Goal: Information Seeking & Learning: Find specific fact

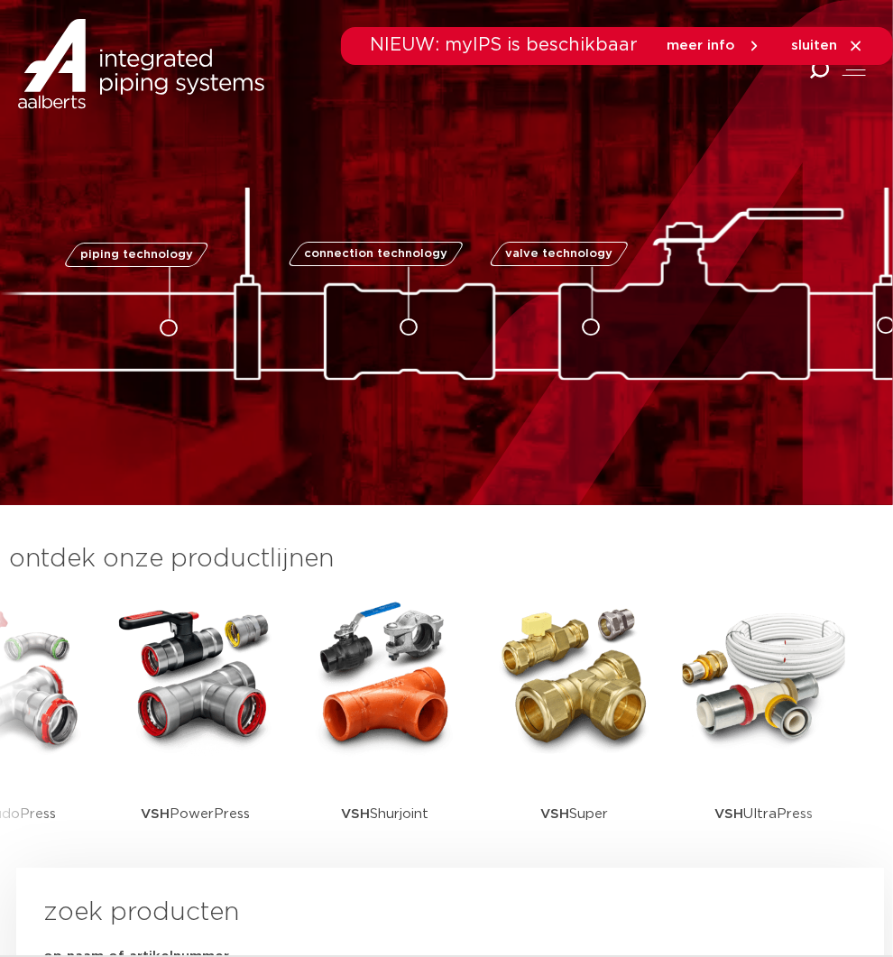
click at [412, 719] on img at bounding box center [385, 676] width 162 height 162
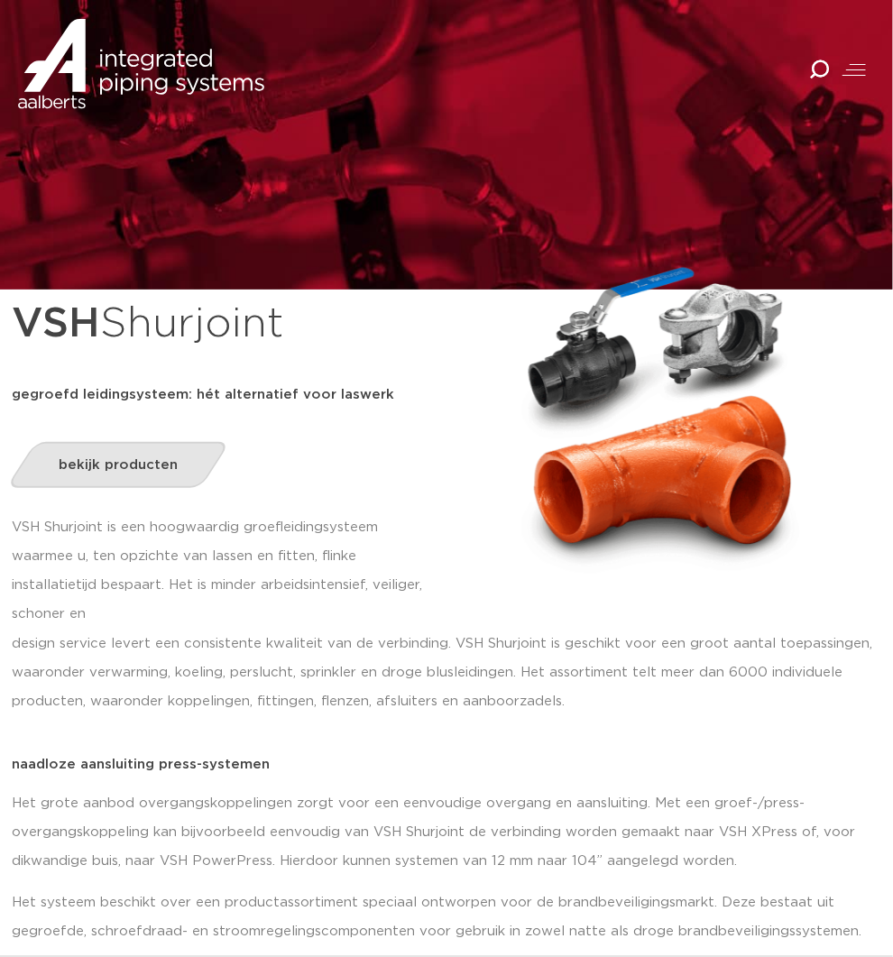
click at [160, 458] on span "bekijk producten" at bounding box center [118, 465] width 119 height 14
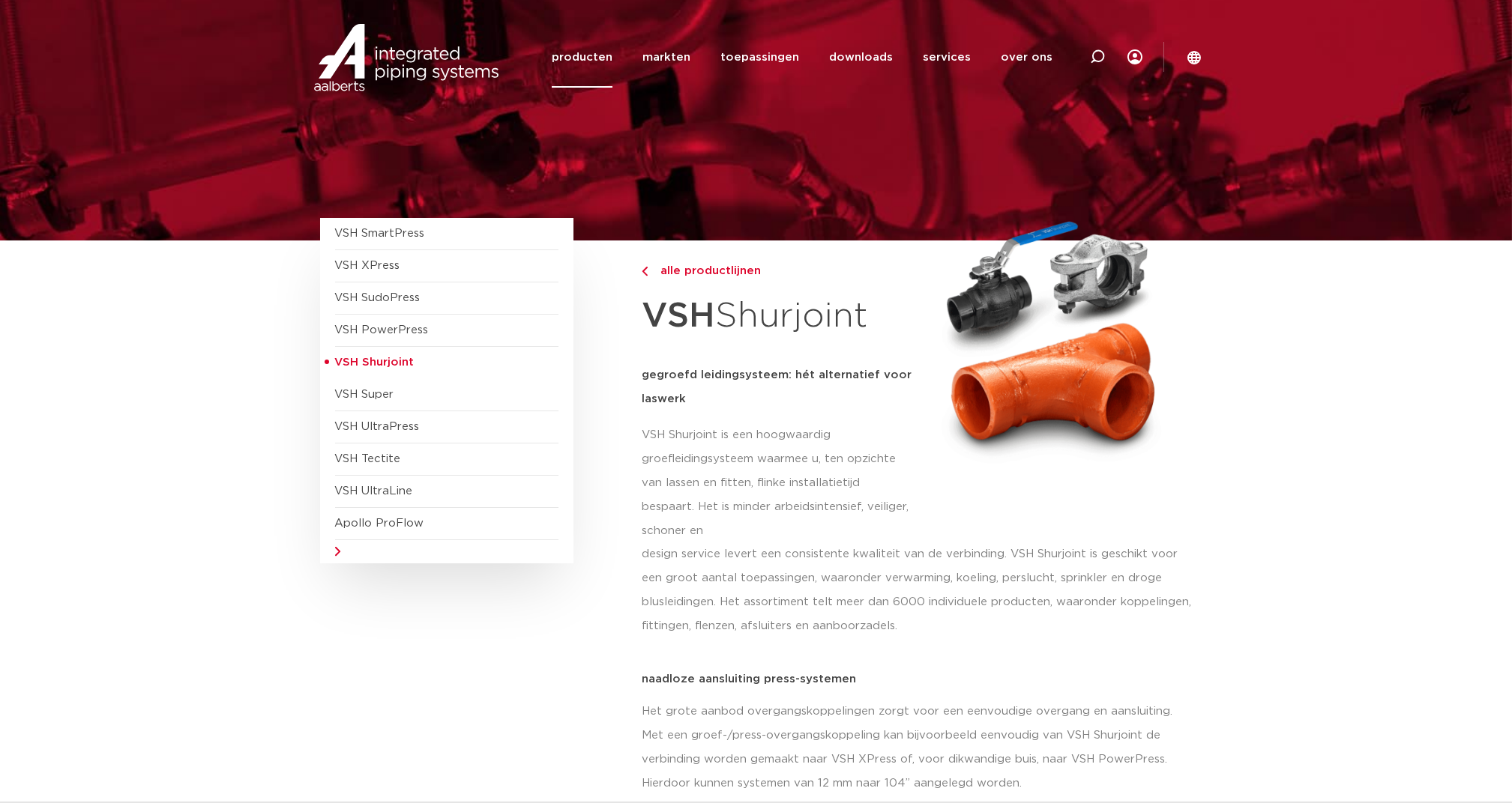
click at [391, 357] on span "VSH Shurjoint" at bounding box center [375, 362] width 80 height 12
click at [741, 364] on img at bounding box center [1053, 337] width 264 height 255
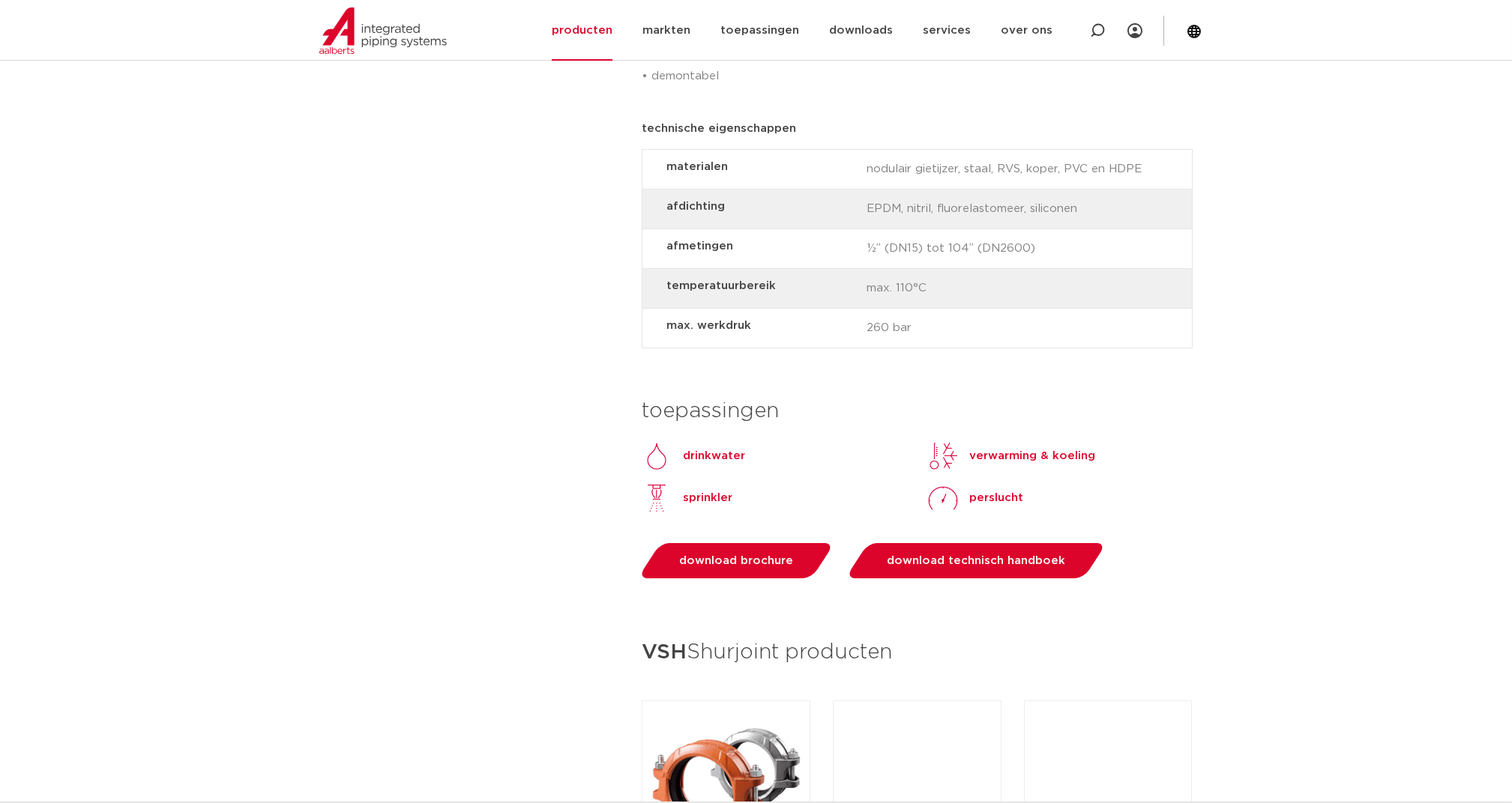
scroll to position [1498, 0]
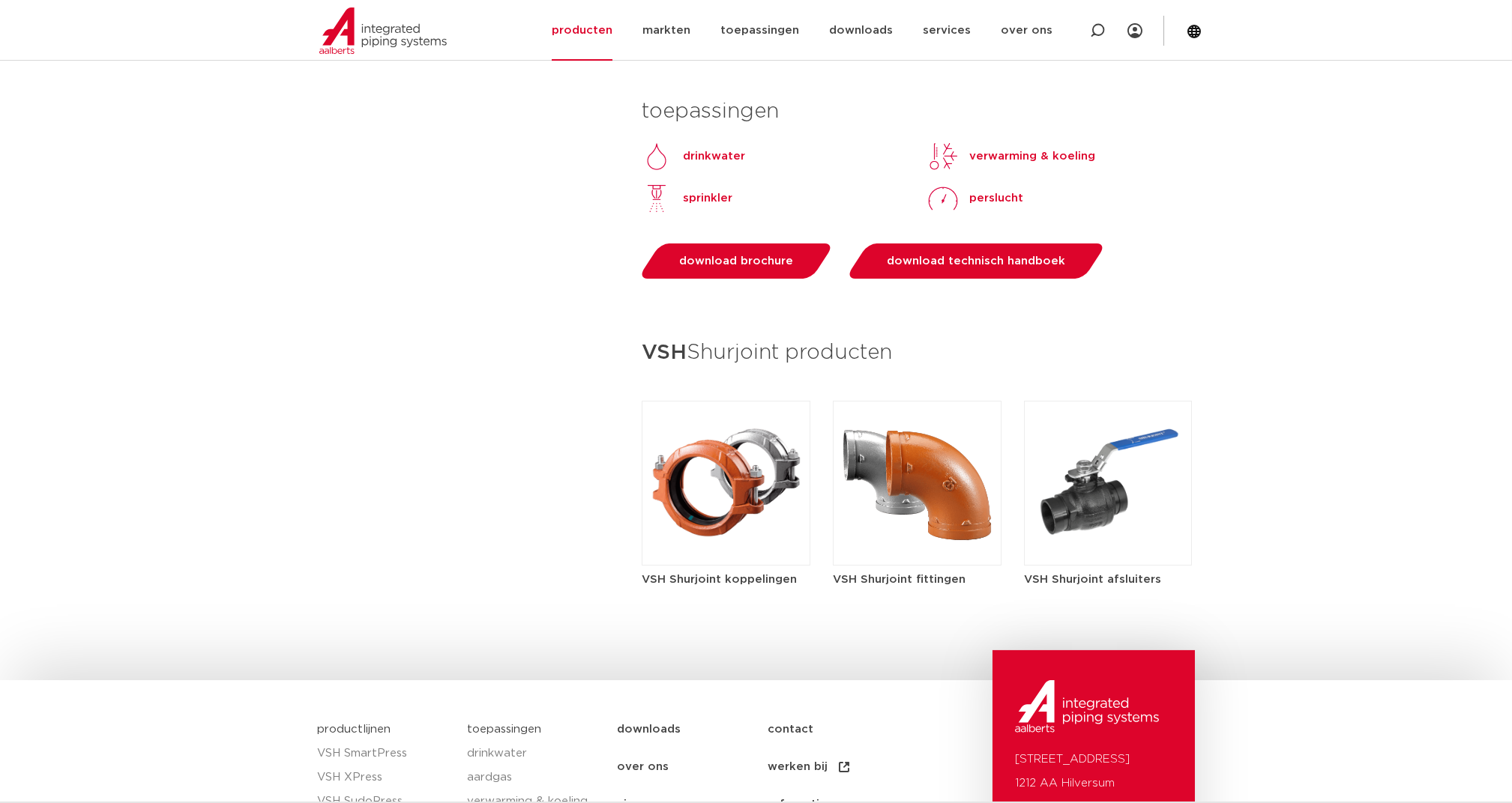
click at [741, 508] on img at bounding box center [725, 483] width 169 height 164
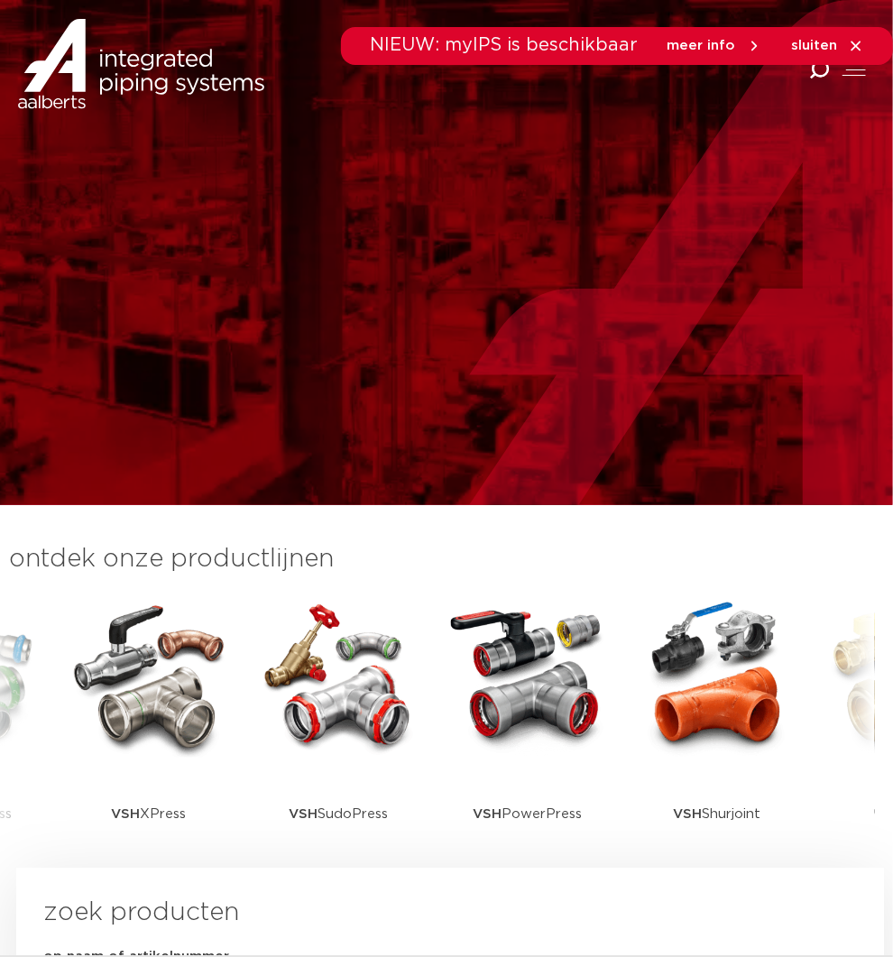
click at [828, 69] on icon at bounding box center [818, 70] width 25 height 25
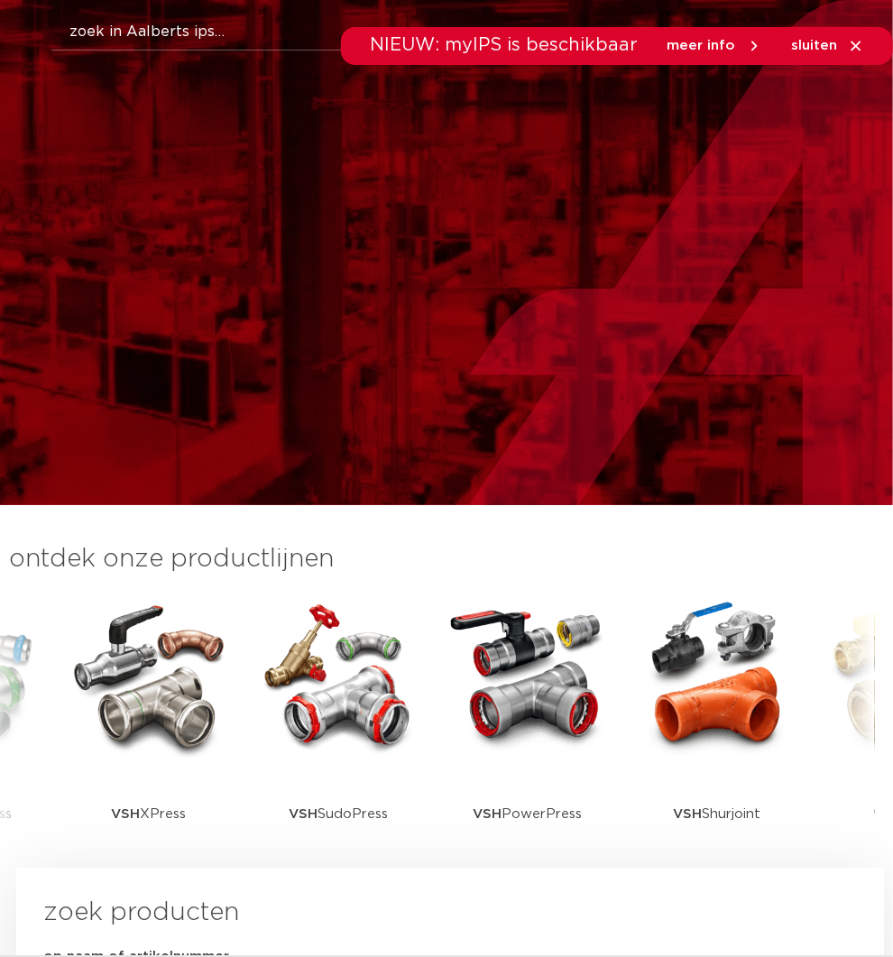
click at [134, 29] on div "NIEUW: myIPS is beschikbaar meer info sluiten" at bounding box center [446, 46] width 893 height 38
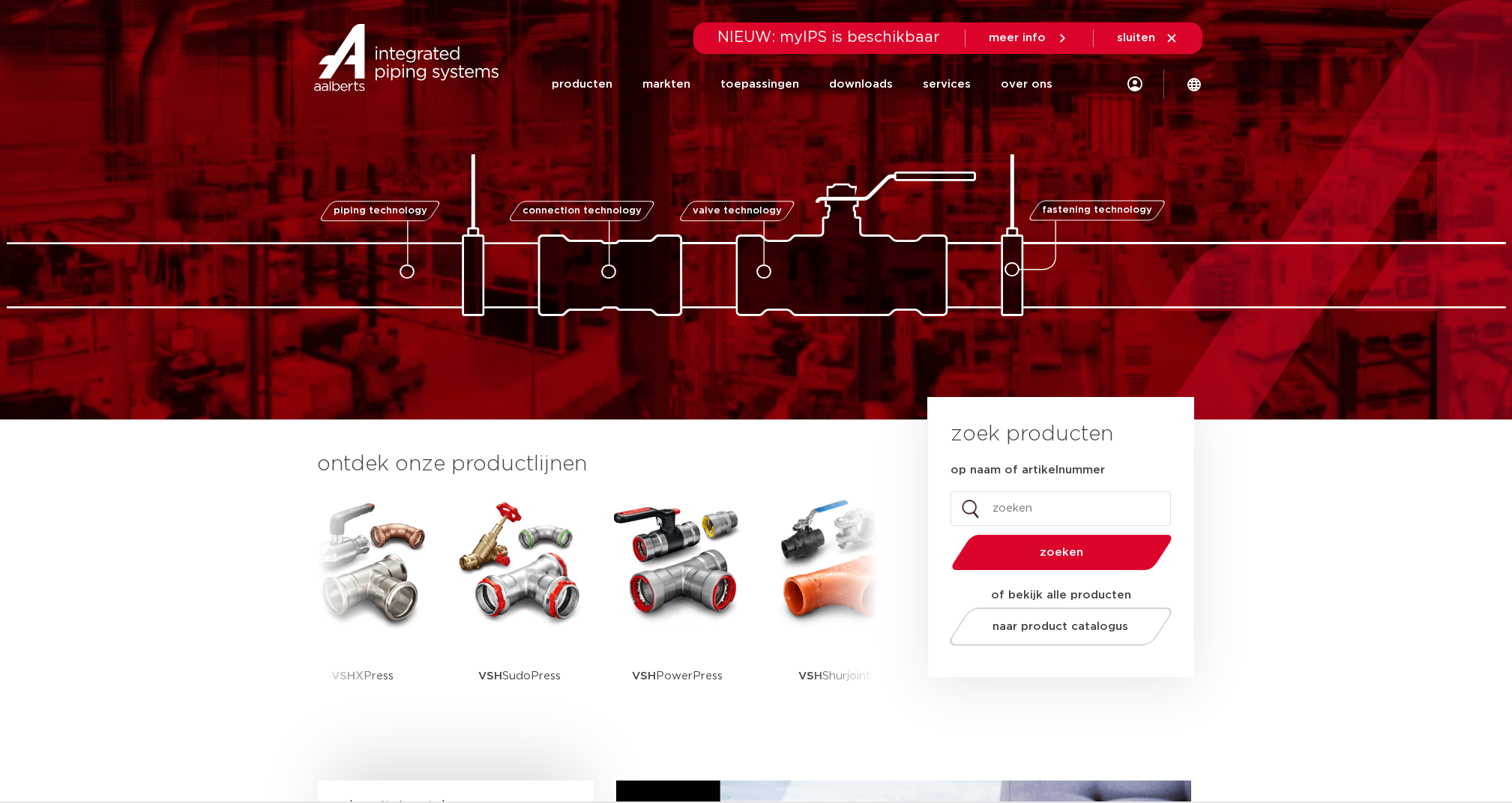
click at [744, 75] on div "Zoeken NIEUW: myIPS is beschikbaar meer info sluiten producten markten toepassi…" at bounding box center [853, 56] width 696 height 114
click at [744, 38] on div "NIEUW: myIPS is beschikbaar meer info sluiten" at bounding box center [948, 38] width 508 height 32
click at [744, 36] on icon at bounding box center [1171, 38] width 8 height 8
click at [374, 46] on img at bounding box center [405, 57] width 192 height 67
drag, startPoint x: 1099, startPoint y: 81, endPoint x: 941, endPoint y: 91, distance: 158.3
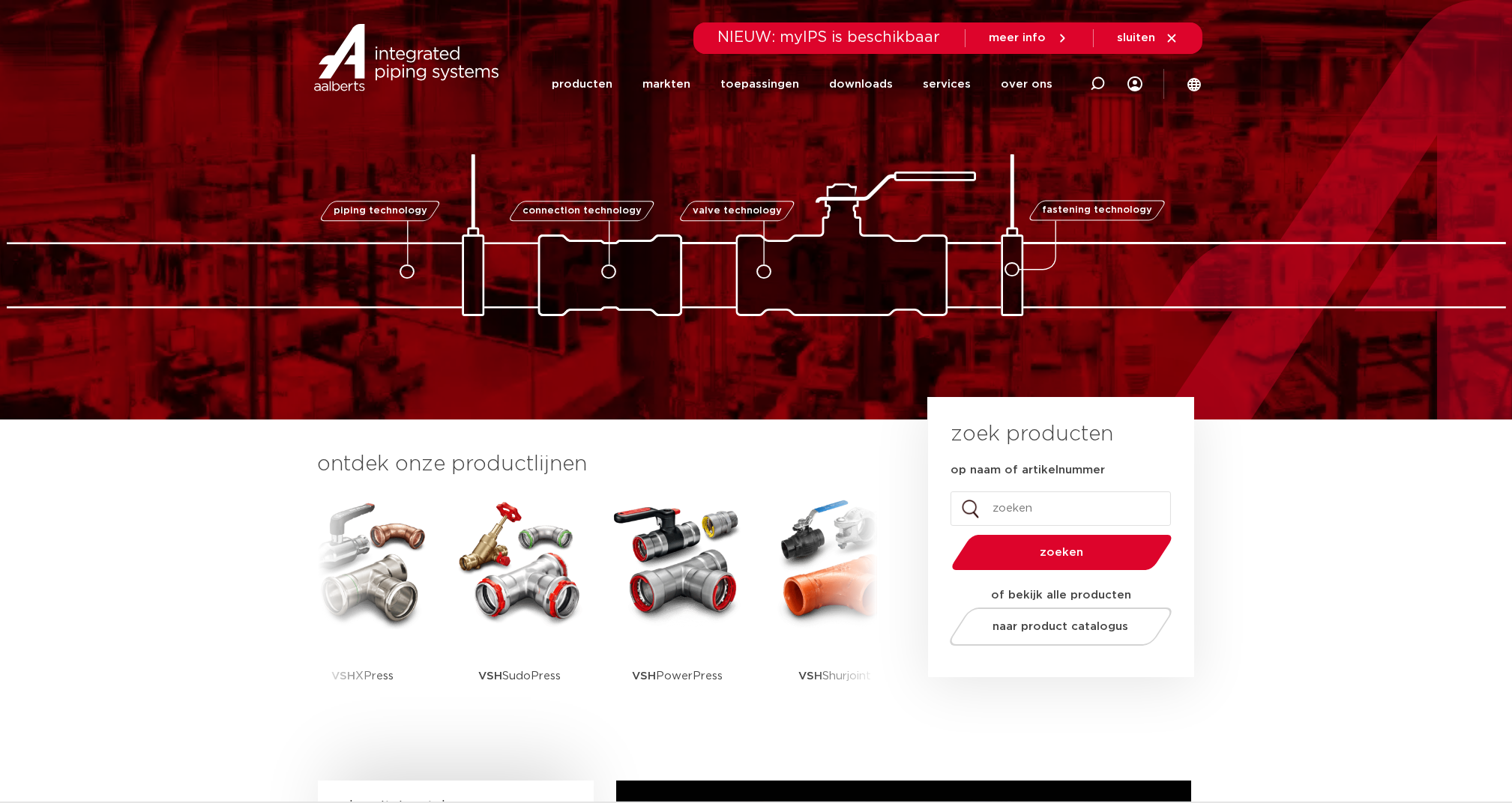
click at [1100, 82] on icon at bounding box center [1097, 84] width 15 height 15
type input "0"
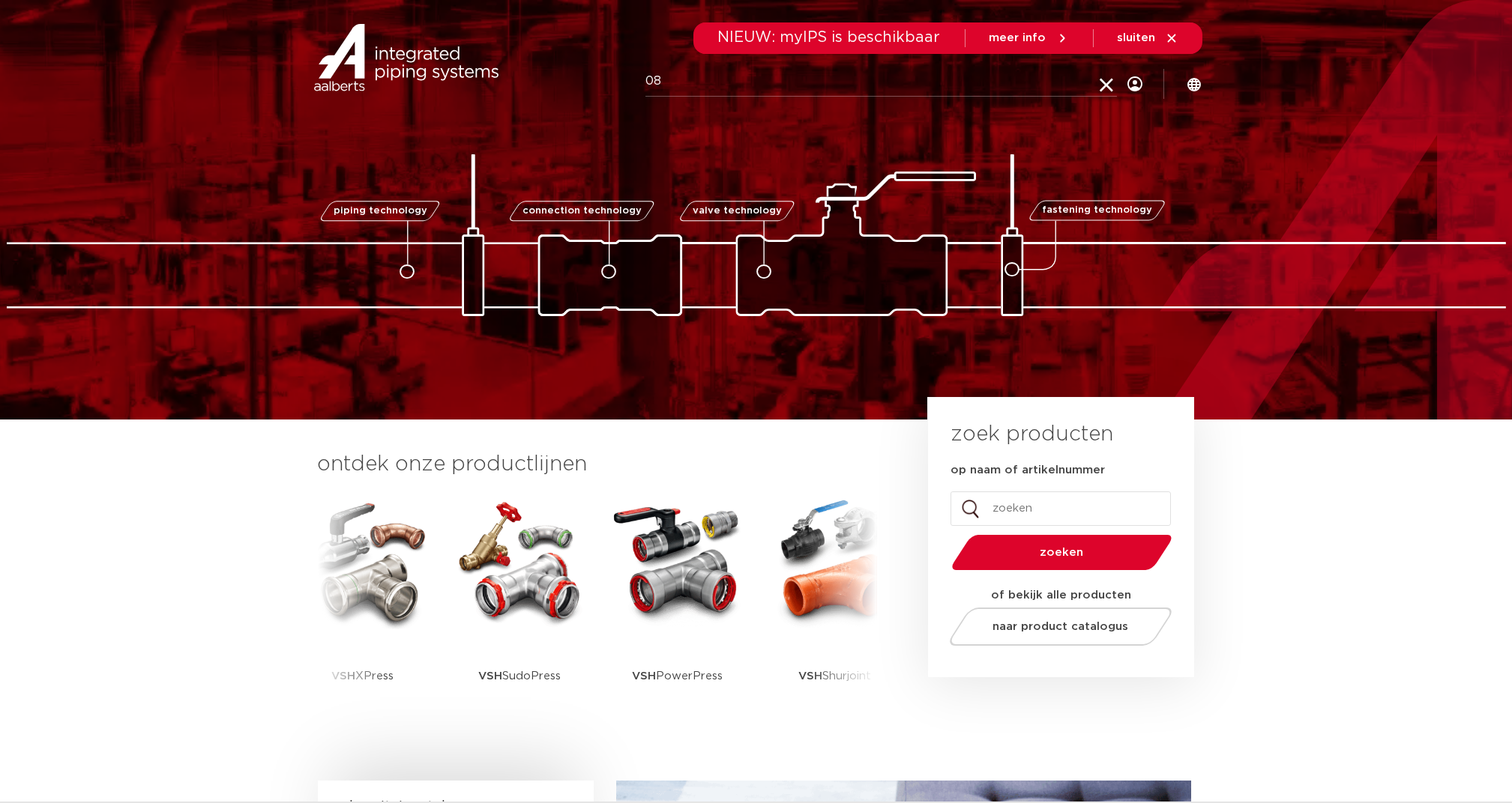
type input "086"
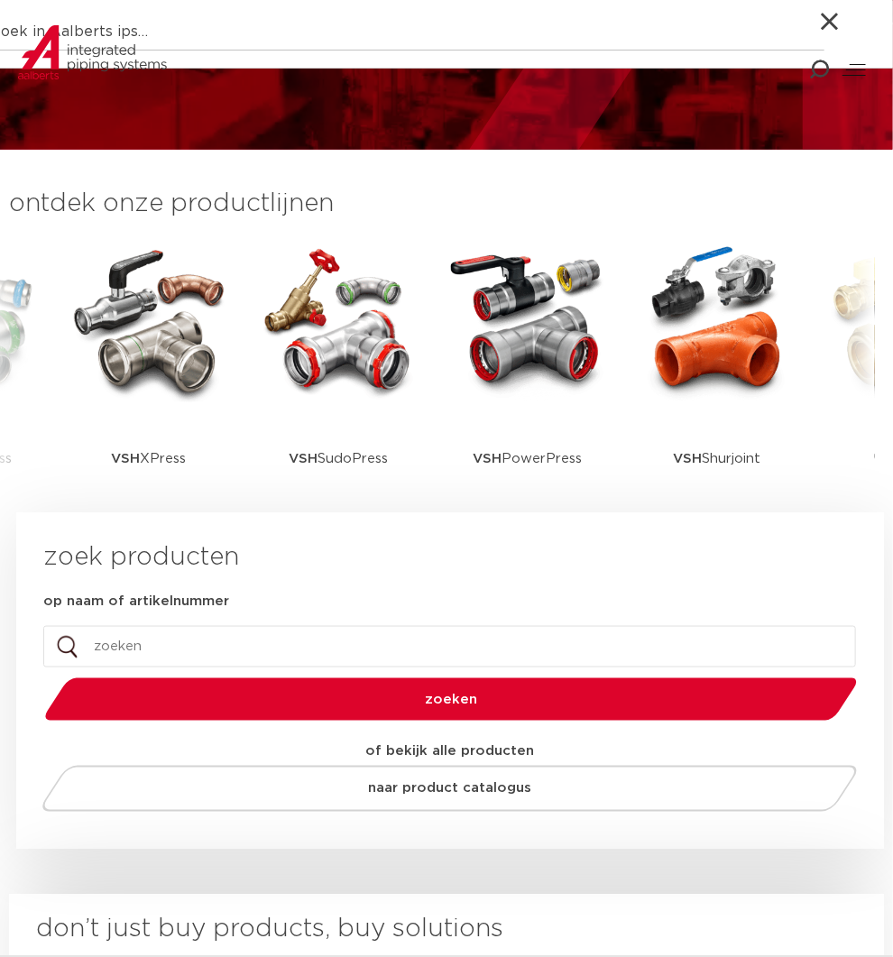
scroll to position [361, 0]
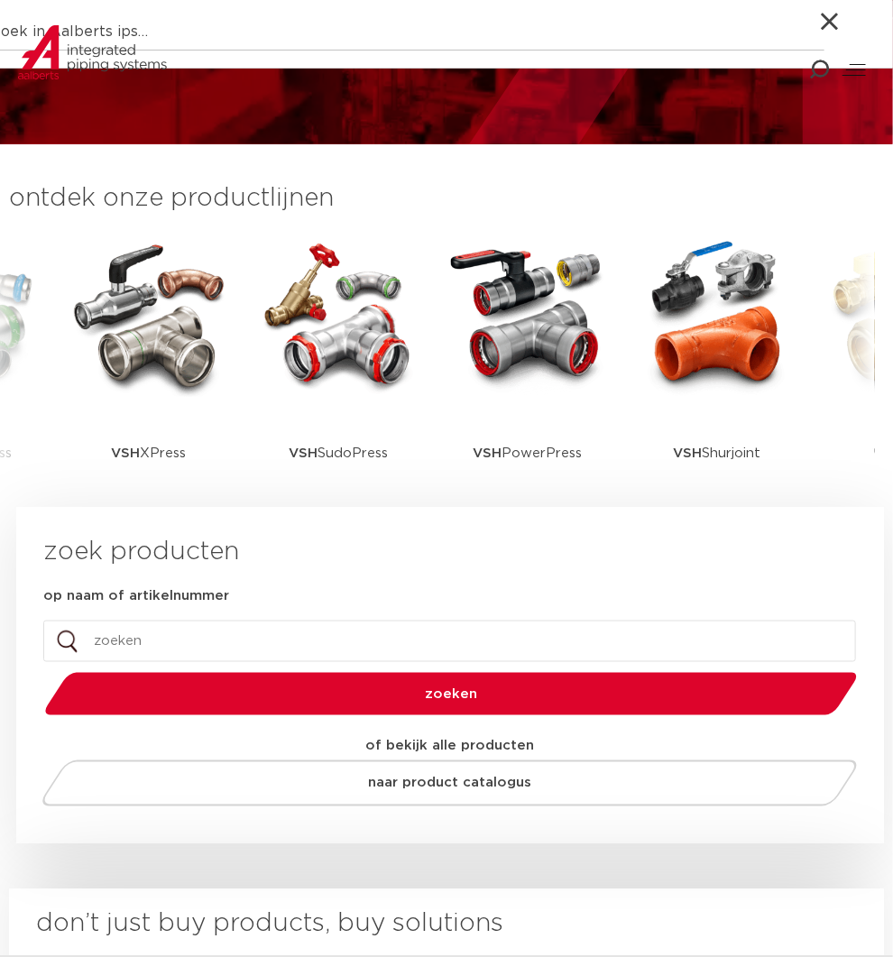
click at [143, 640] on input "op naam of artikelnummer" at bounding box center [449, 641] width 813 height 41
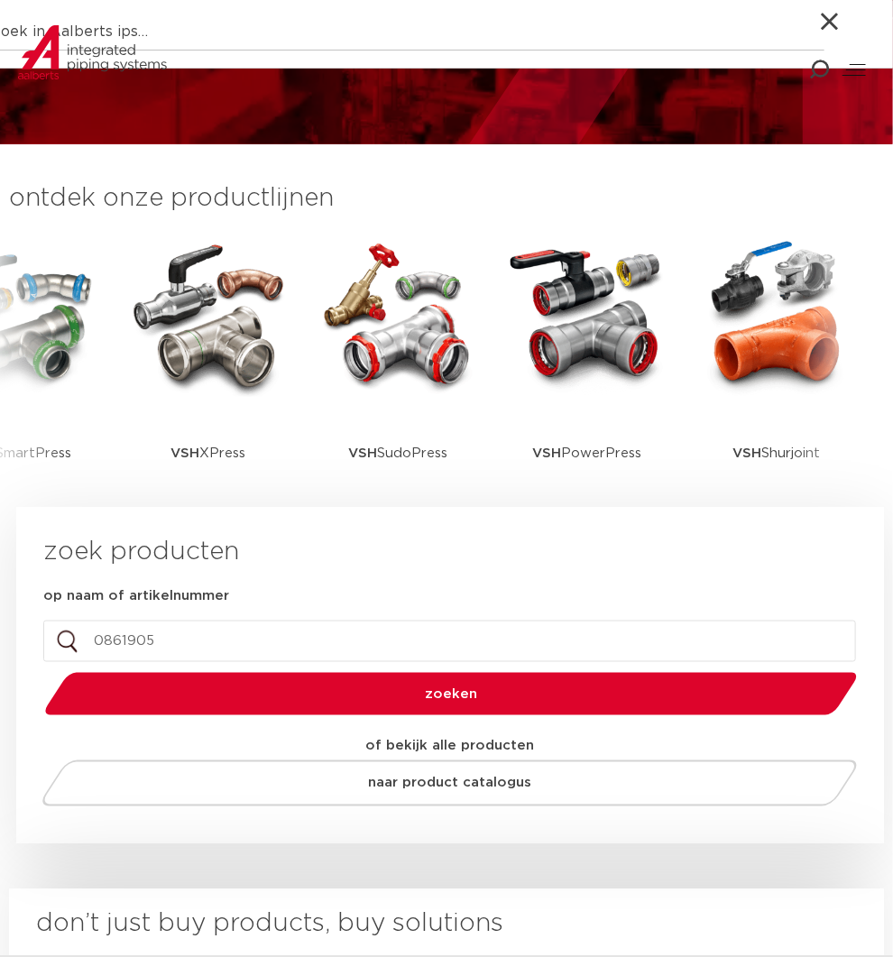
type input "0861905"
click at [37, 671] on button "zoeken" at bounding box center [450, 694] width 827 height 46
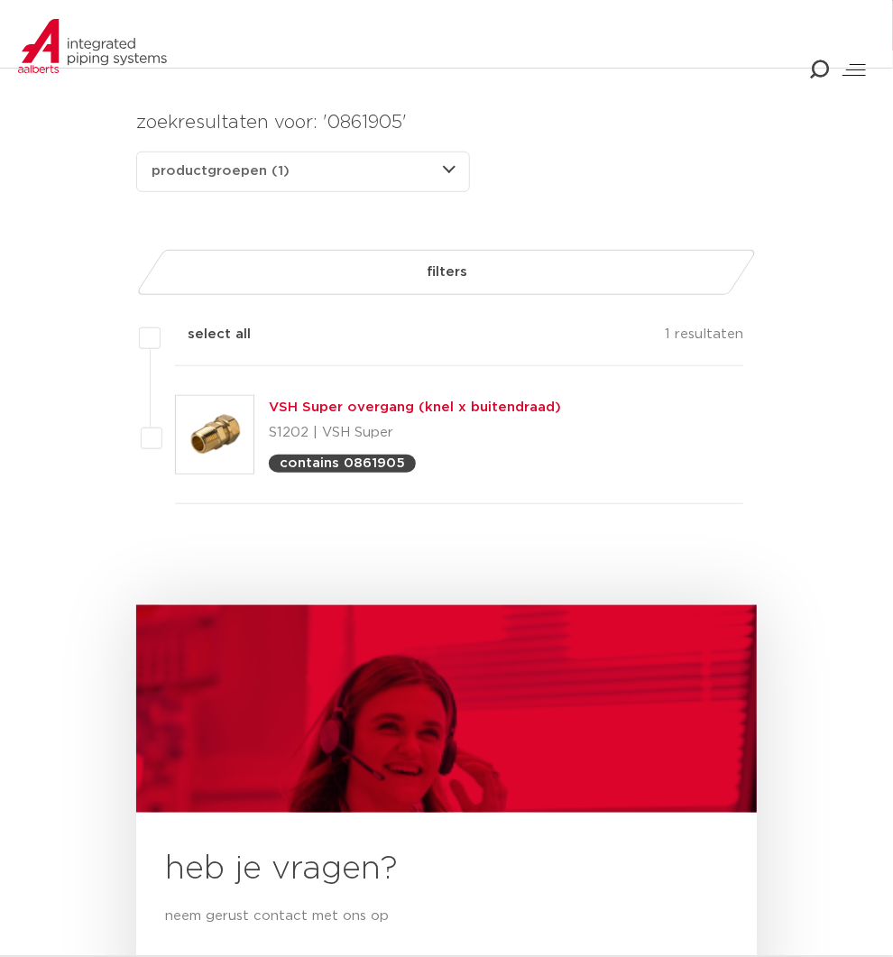
click at [561, 401] on link "VSH Super overgang (knel x buitendraad)" at bounding box center [415, 408] width 292 height 14
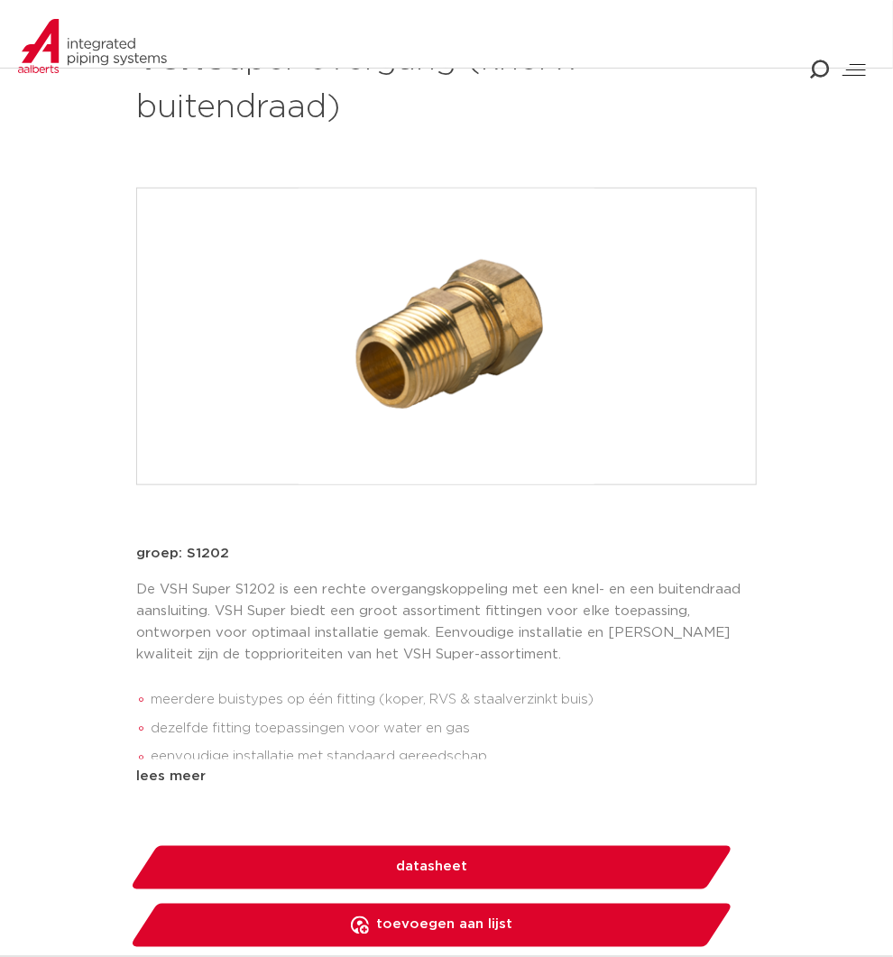
scroll to position [601, 0]
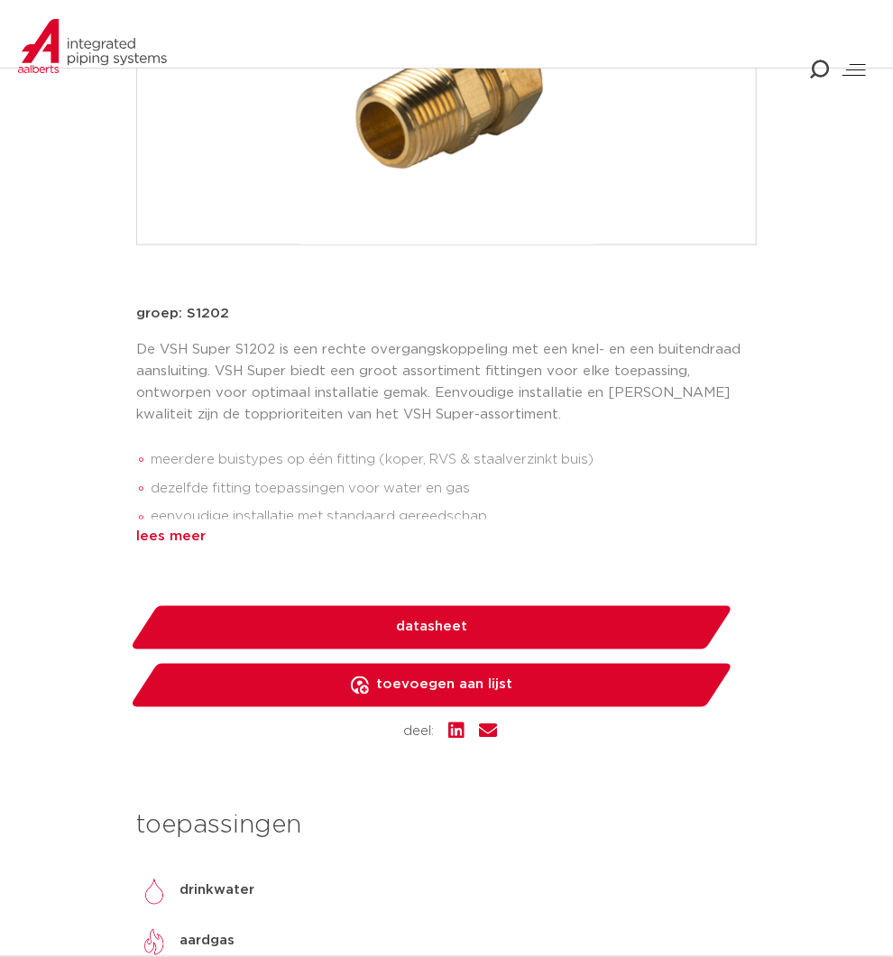
click at [438, 527] on div "lees meer" at bounding box center [446, 538] width 621 height 22
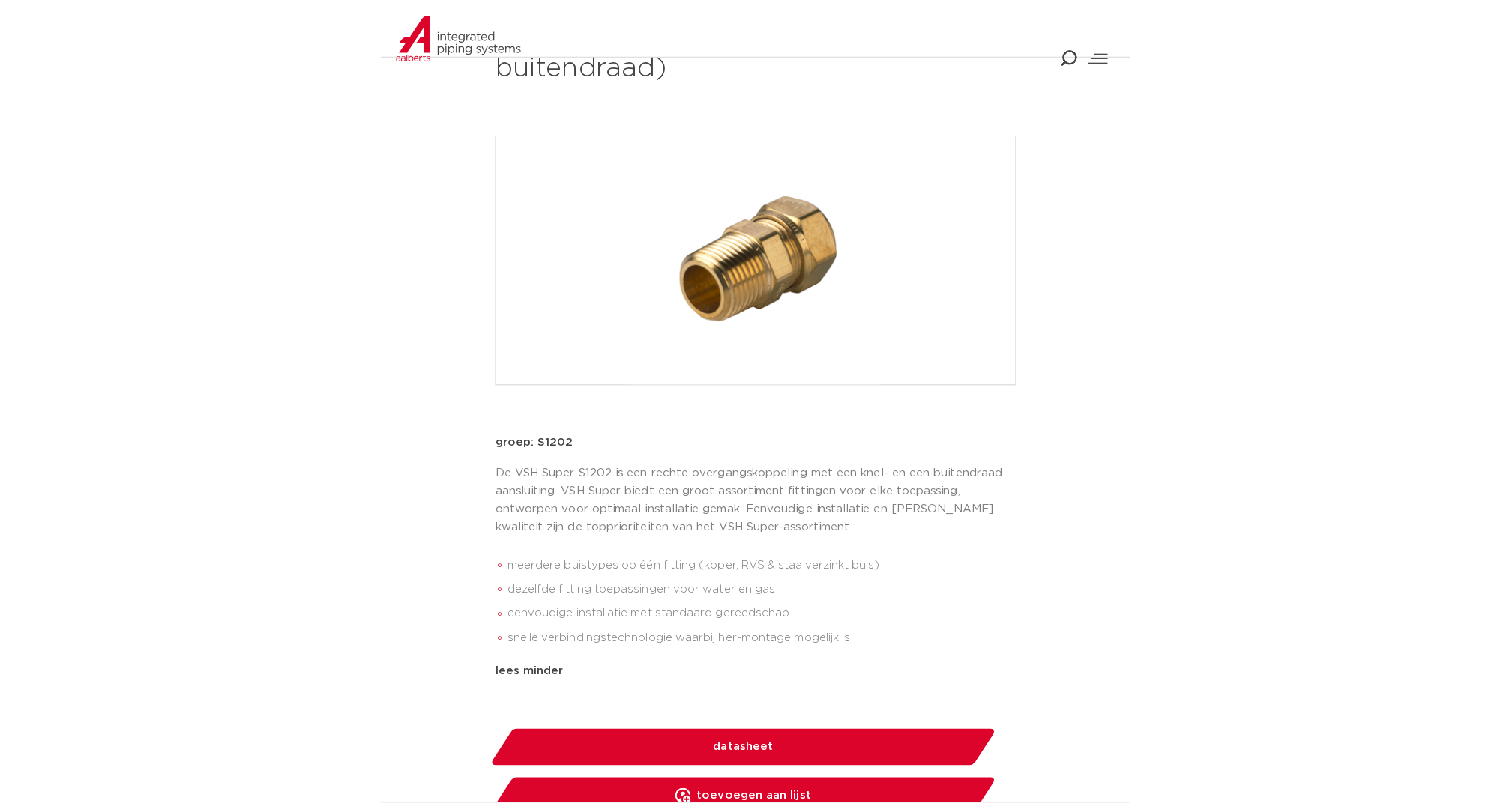
scroll to position [300, 0]
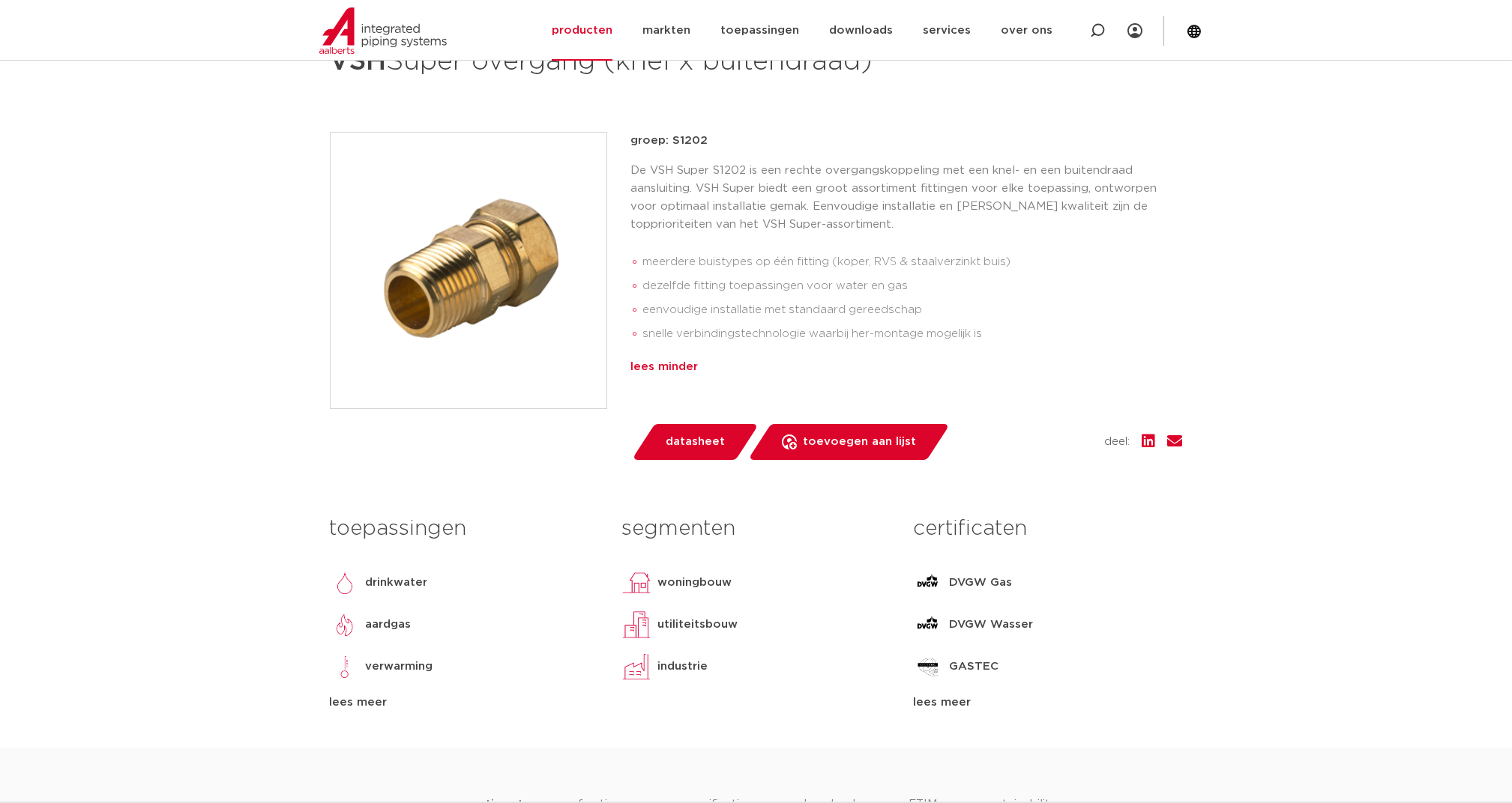
click at [672, 363] on div "lees minder" at bounding box center [907, 367] width 552 height 18
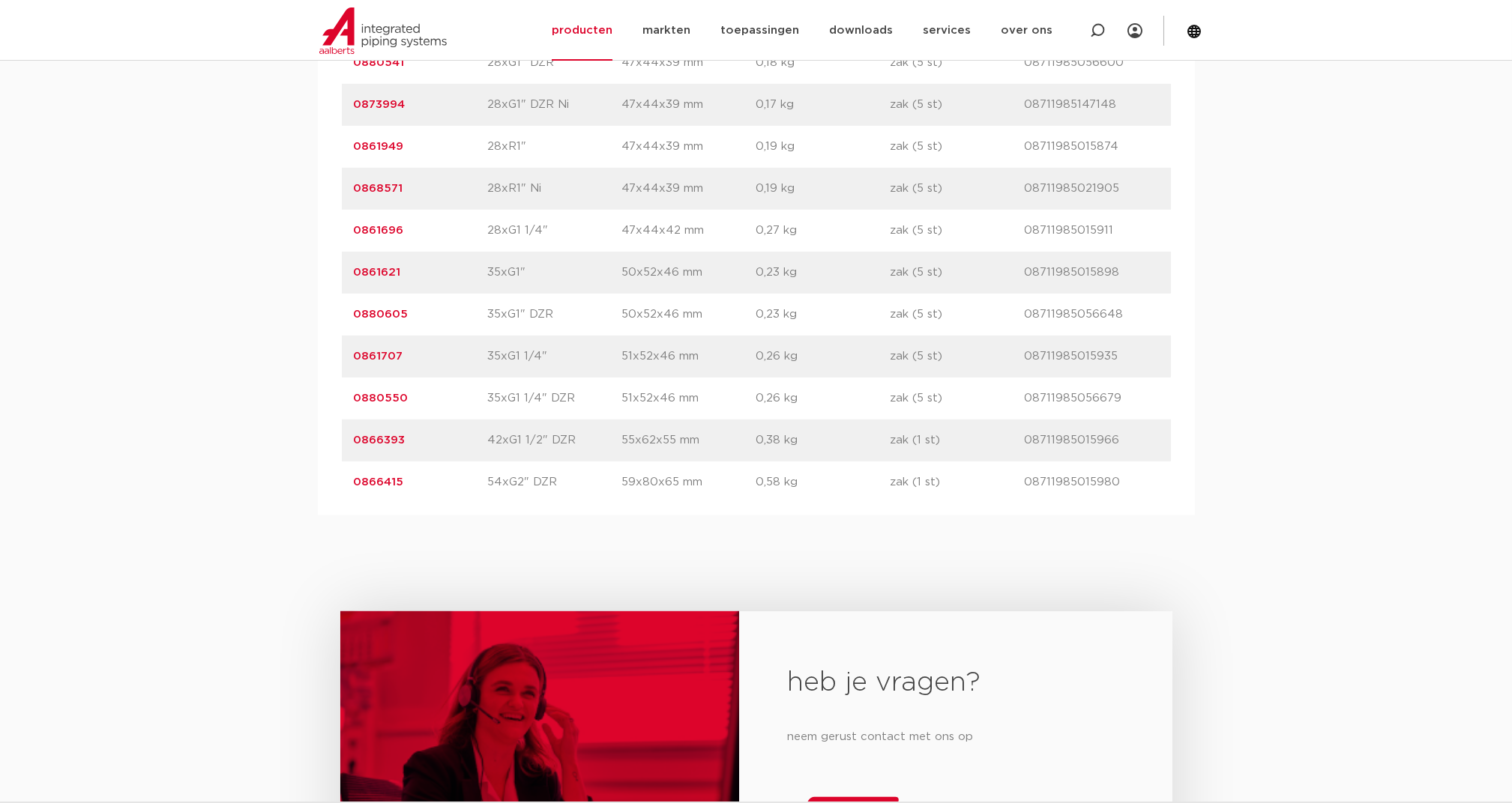
scroll to position [3795, 0]
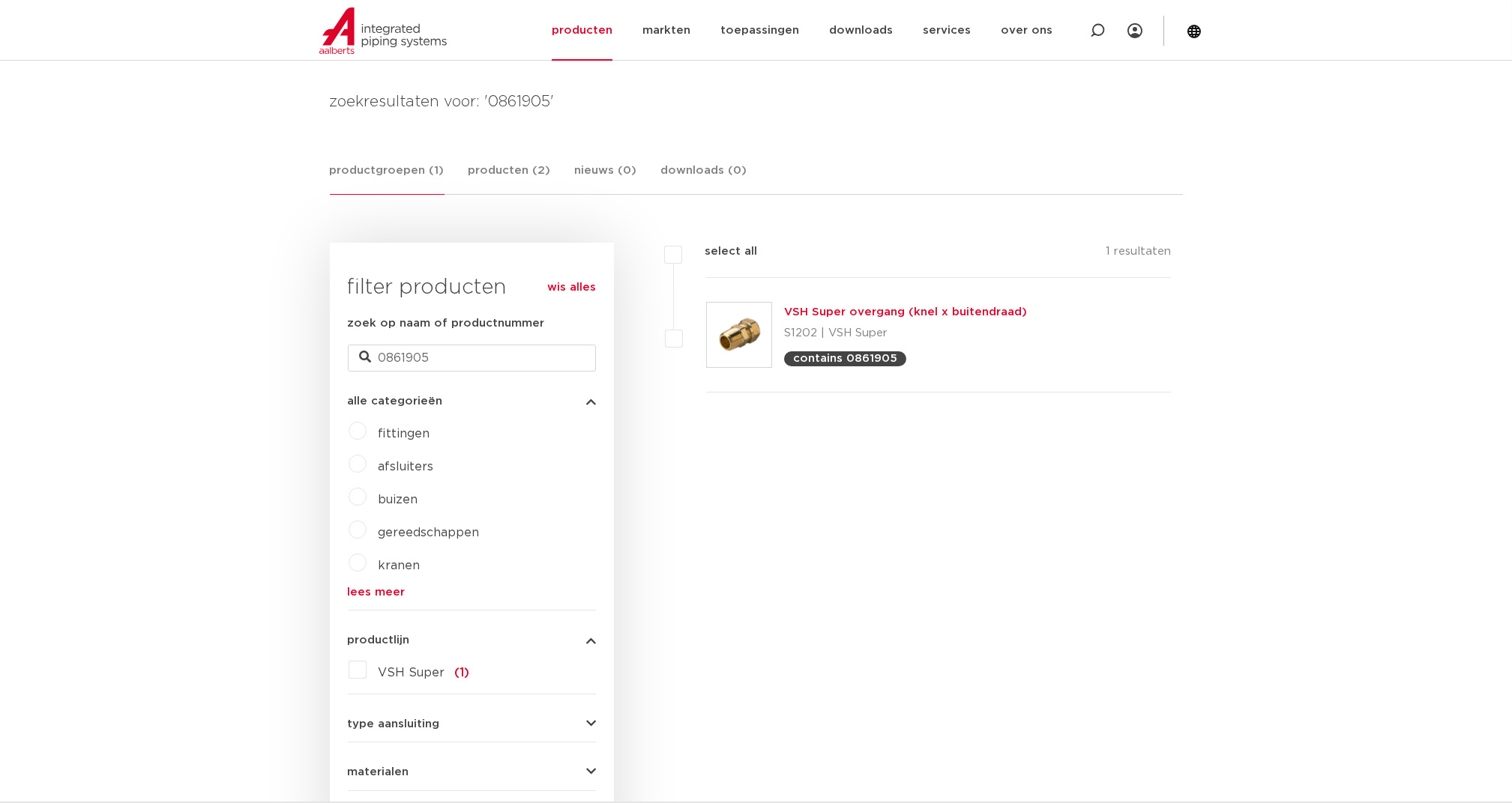
click at [879, 364] on p "contains 0861905" at bounding box center [844, 359] width 104 height 12
click at [842, 359] on p "contains 0861905" at bounding box center [844, 359] width 104 height 12
drag, startPoint x: 847, startPoint y: 361, endPoint x: 900, endPoint y: 366, distance: 53.2
click at [900, 366] on div "VSH Super overgang (knel x buitendraad) S1202 | VSH Super contains 0861905" at bounding box center [939, 335] width 465 height 115
drag, startPoint x: 900, startPoint y: 366, endPoint x: 849, endPoint y: 361, distance: 51.2
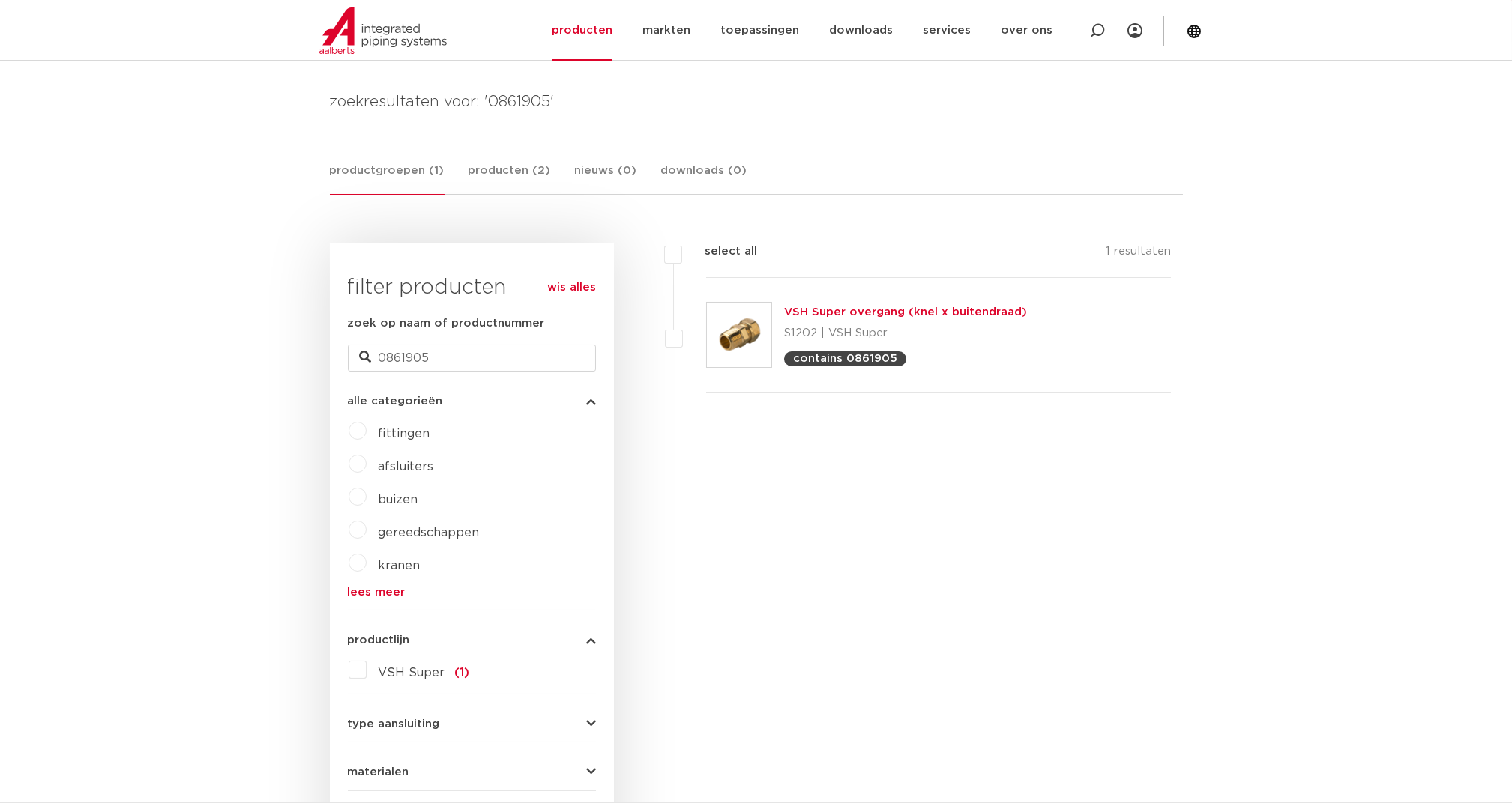
click at [848, 360] on p "contains 0861905" at bounding box center [844, 359] width 104 height 12
drag, startPoint x: 844, startPoint y: 360, endPoint x: 891, endPoint y: 360, distance: 47.0
click at [891, 360] on p "contains 0861905" at bounding box center [844, 359] width 104 height 12
drag, startPoint x: 891, startPoint y: 360, endPoint x: 883, endPoint y: 362, distance: 8.2
copy p "0861905"
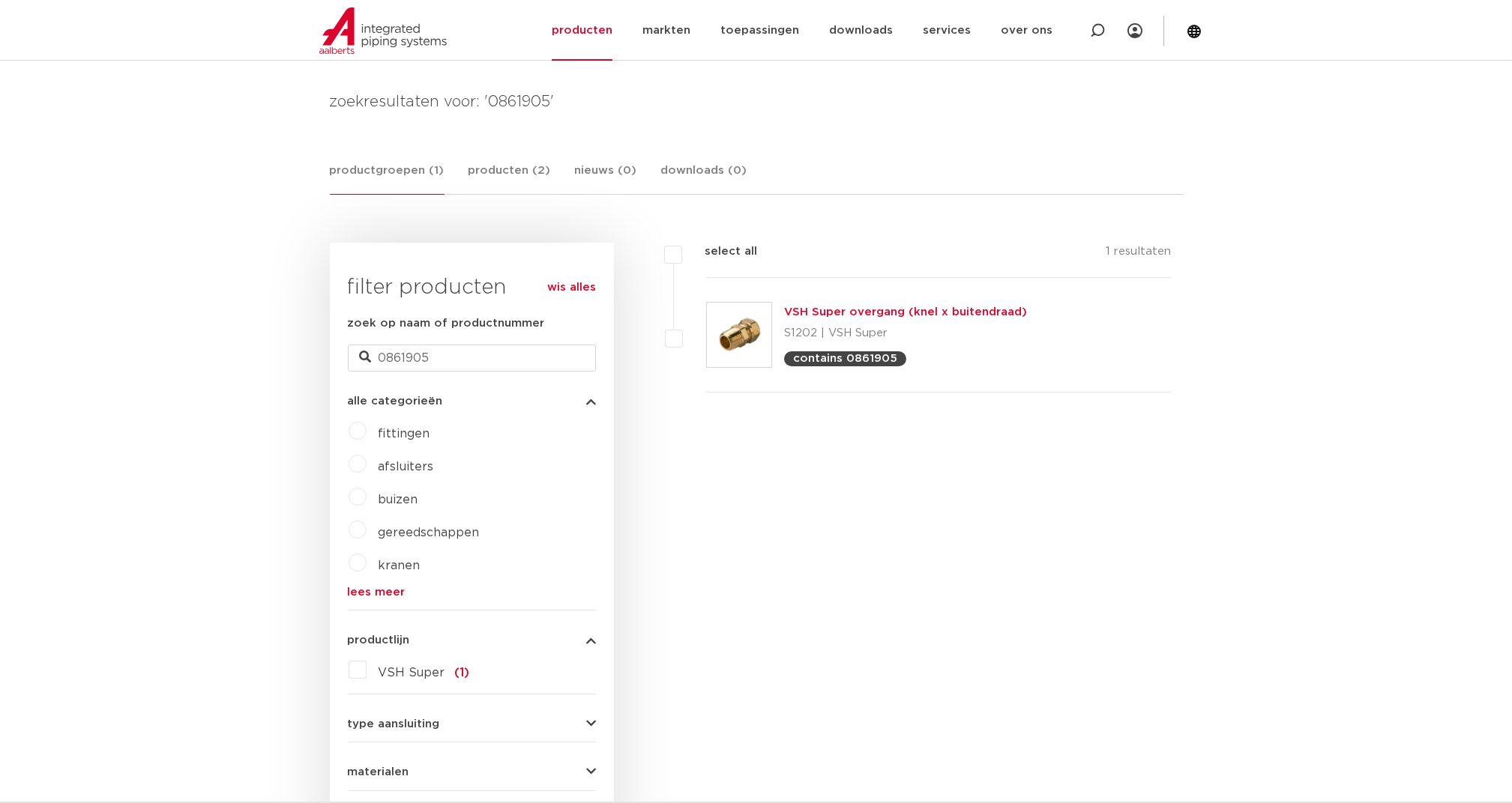
click at [848, 310] on link "VSH Super overgang (knel x buitendraad)" at bounding box center [906, 312] width 243 height 12
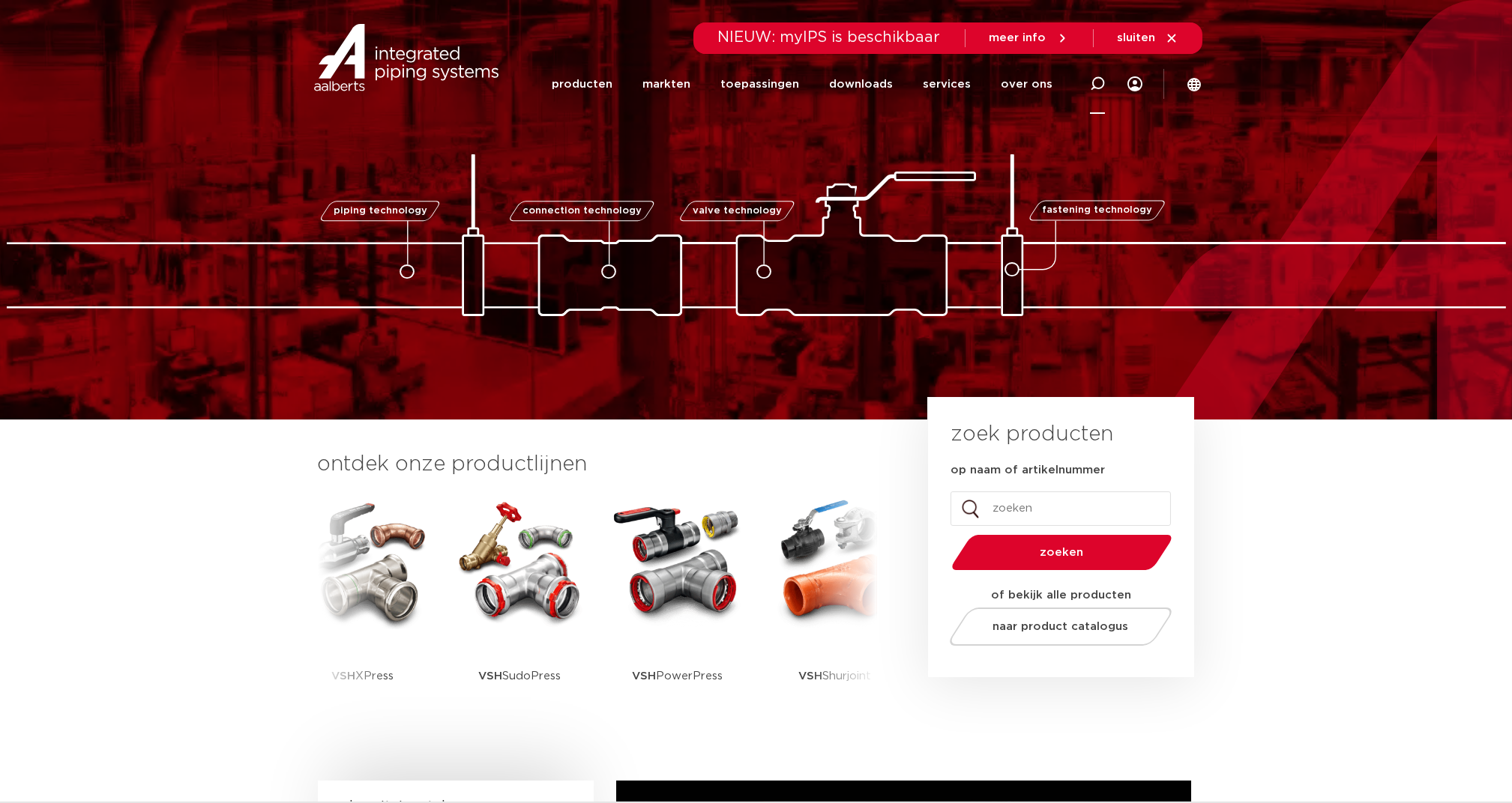
click at [1098, 86] on icon at bounding box center [1097, 84] width 15 height 15
paste input "0861905"
type input "0861905"
click button "Zoeken" at bounding box center [0, 0] width 0 height 0
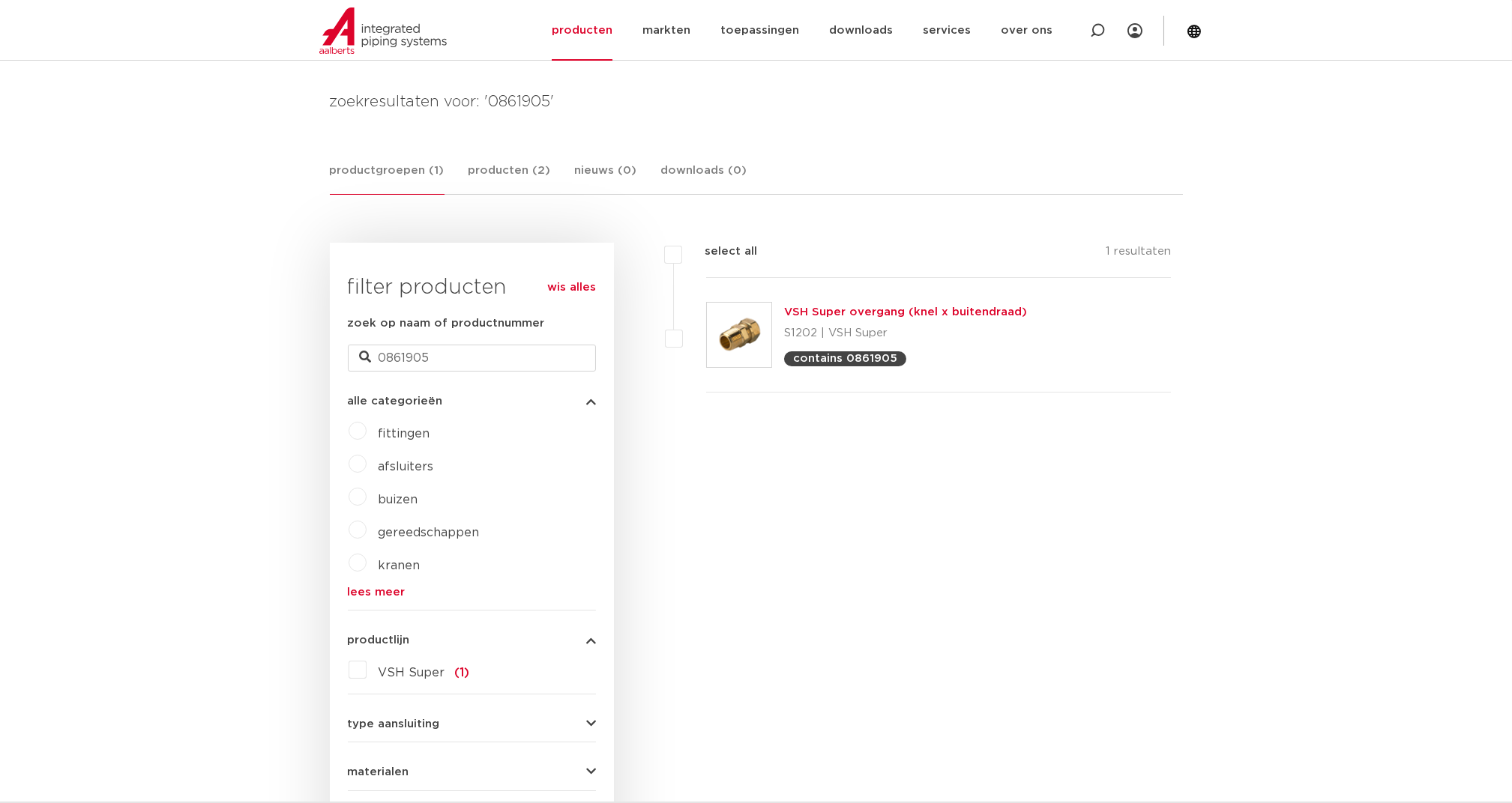
click at [897, 312] on link "VSH Super overgang (knel x buitendraad)" at bounding box center [906, 312] width 243 height 12
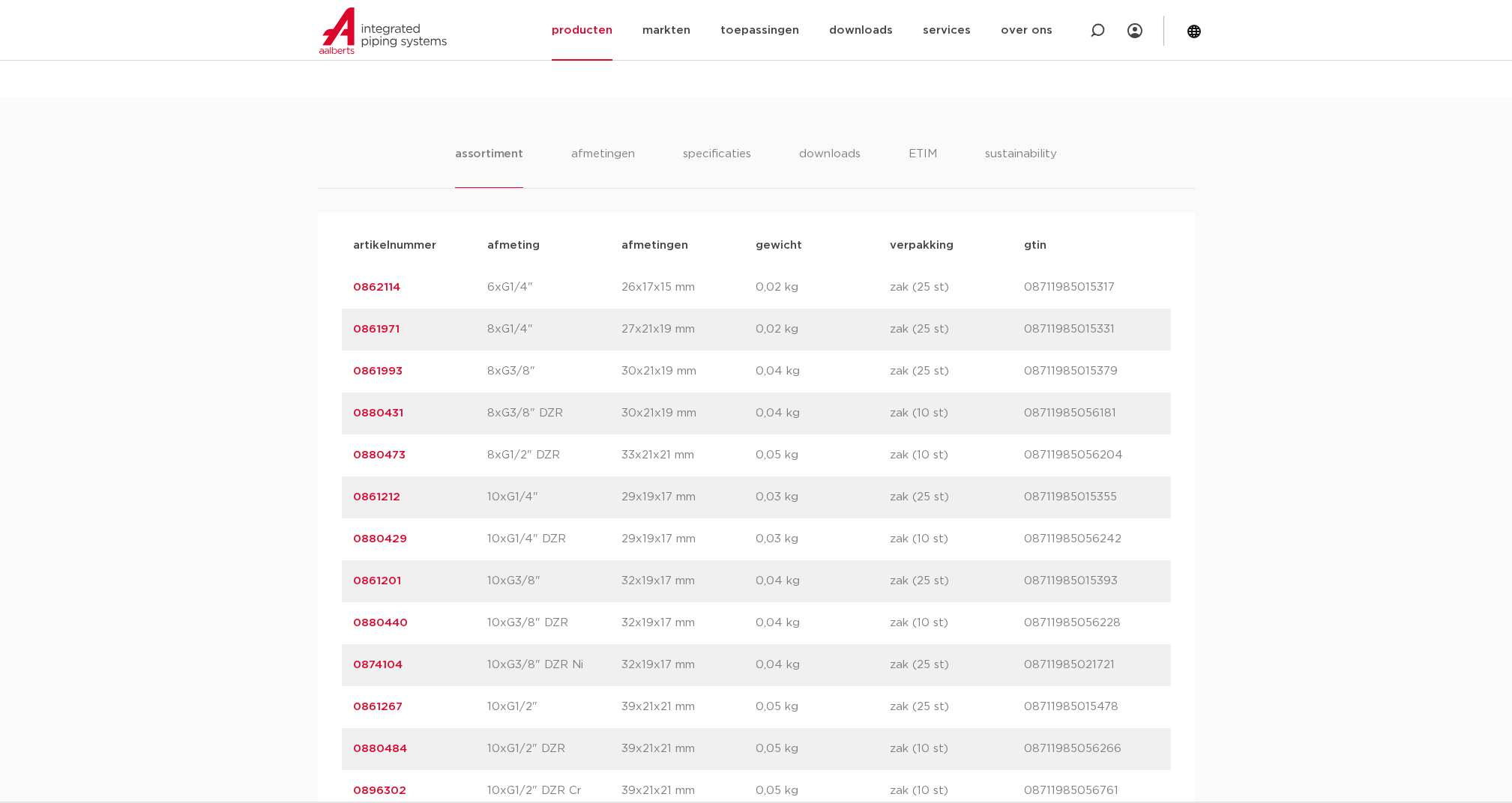
scroll to position [499, 0]
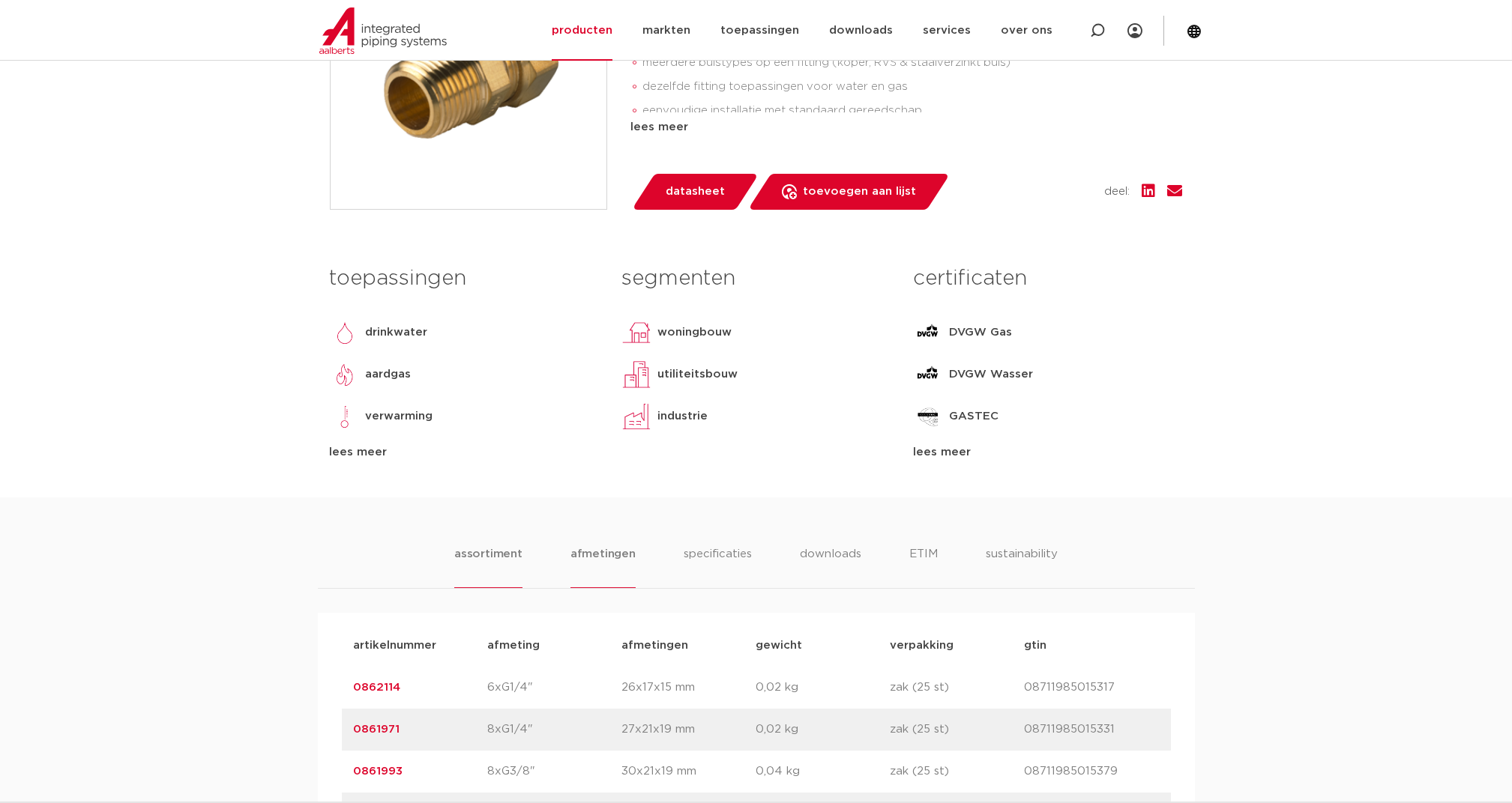
click at [609, 556] on li "afmetingen" at bounding box center [603, 566] width 65 height 42
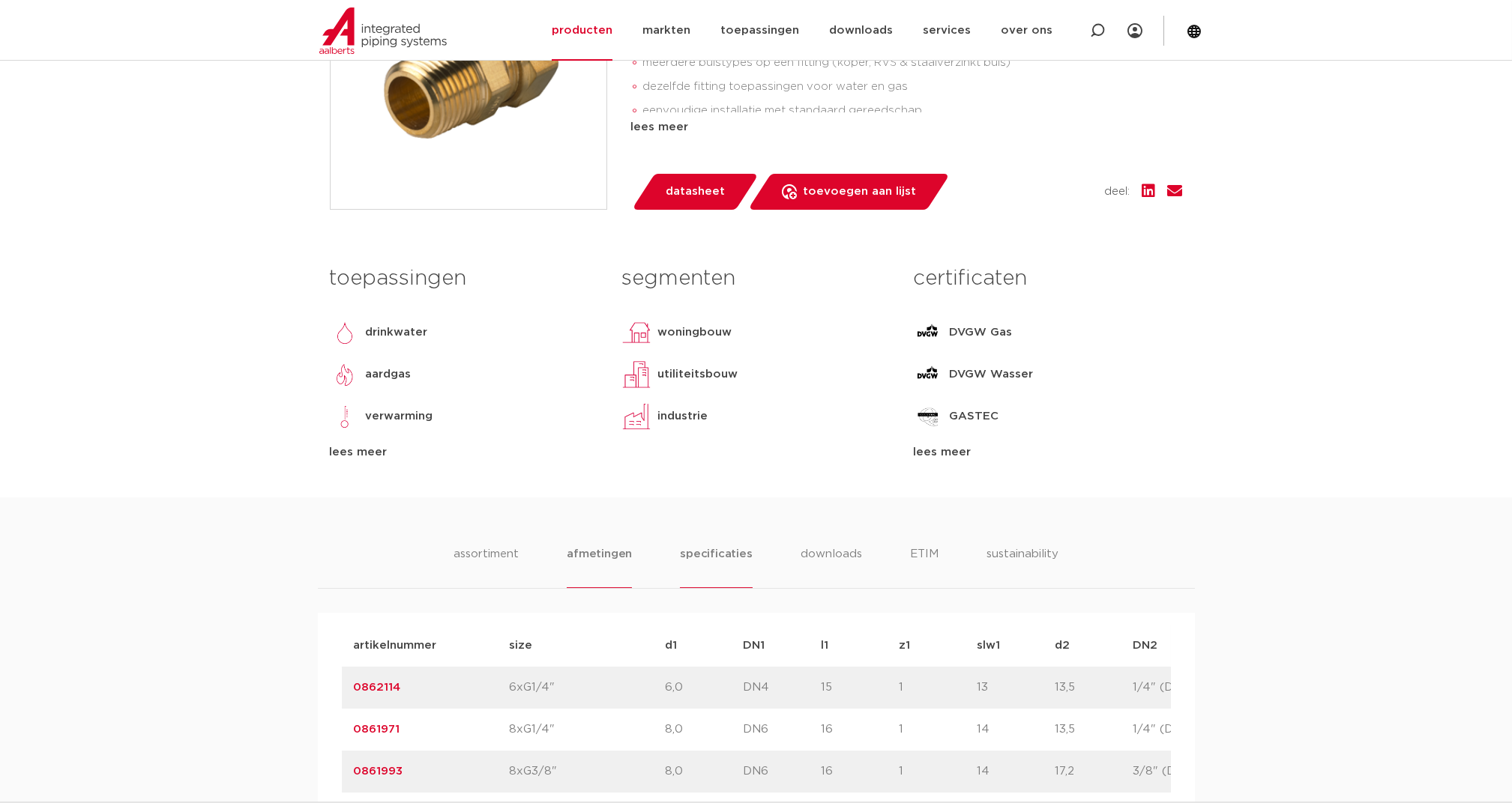
click at [739, 546] on li "specificaties" at bounding box center [715, 566] width 72 height 42
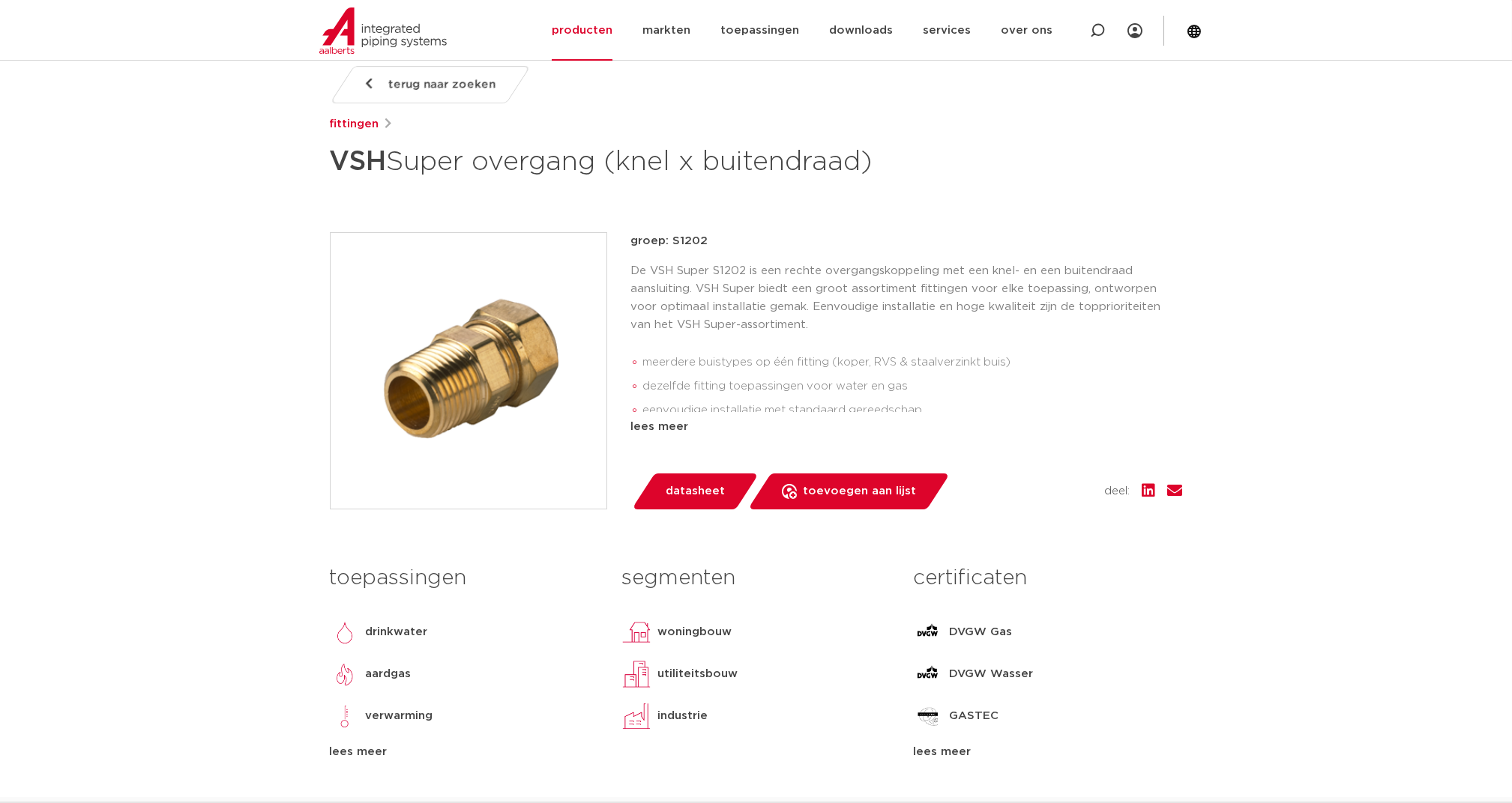
scroll to position [399, 0]
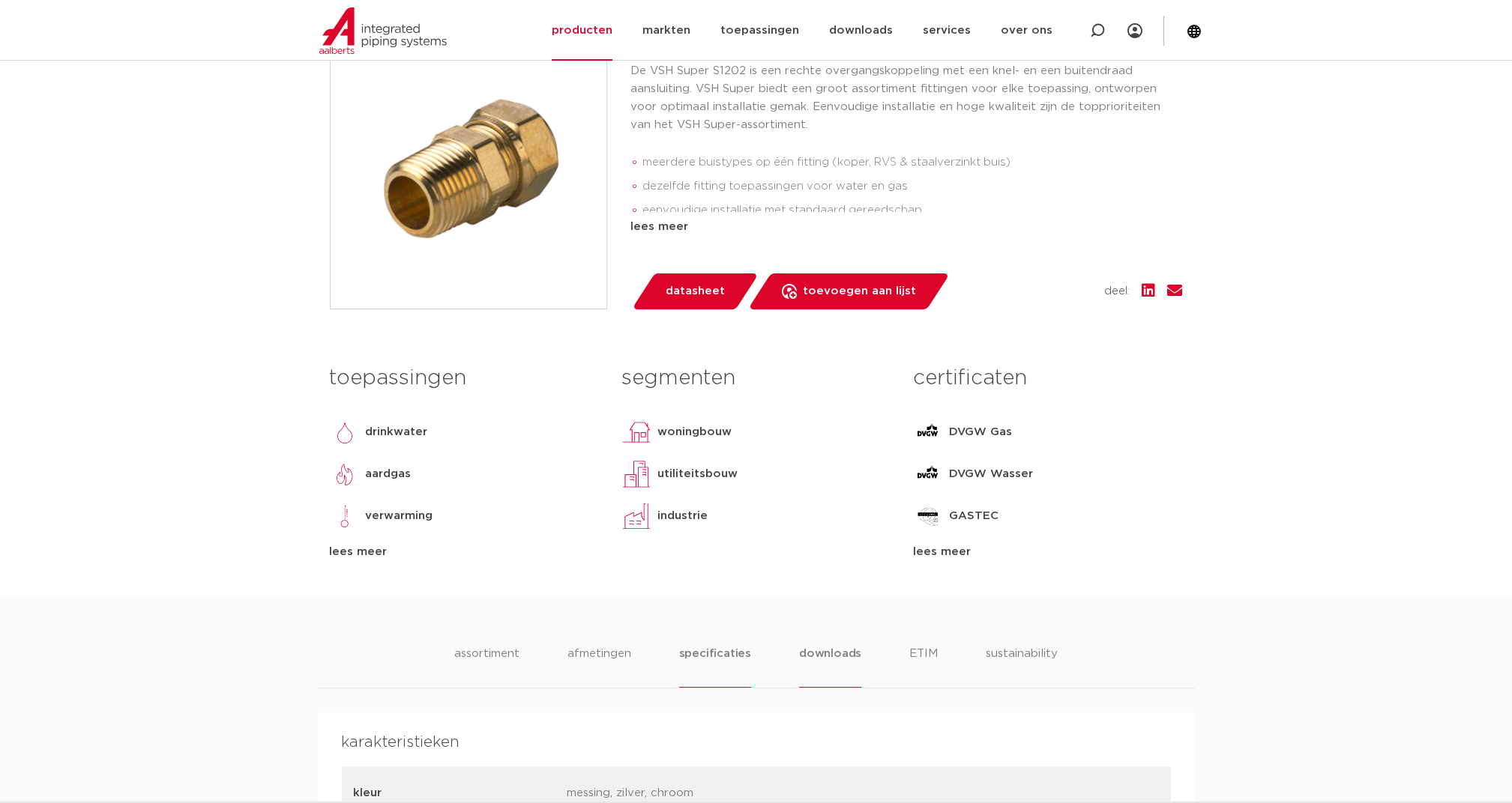
click at [839, 655] on li "downloads" at bounding box center [830, 666] width 62 height 42
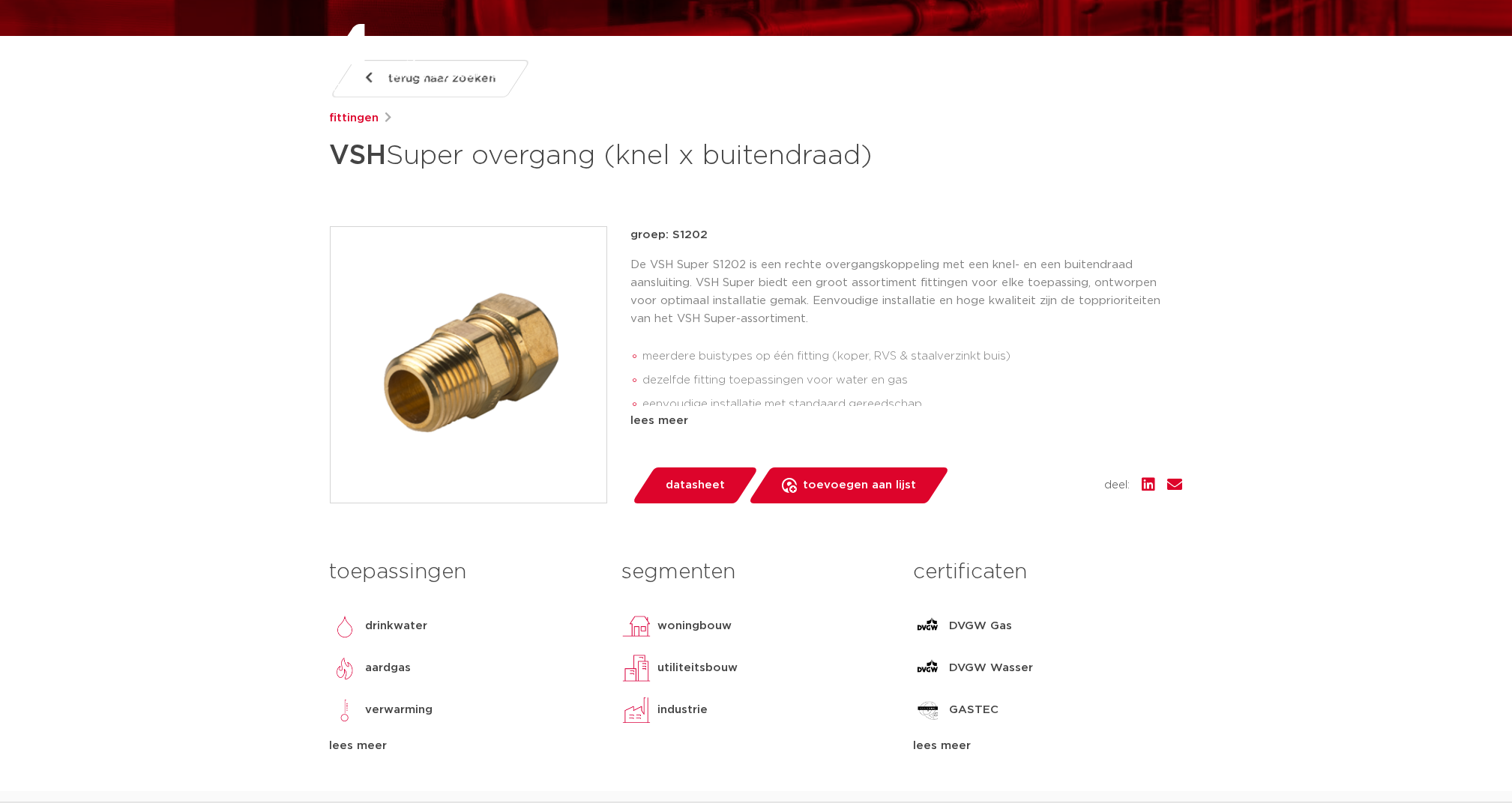
scroll to position [0, 0]
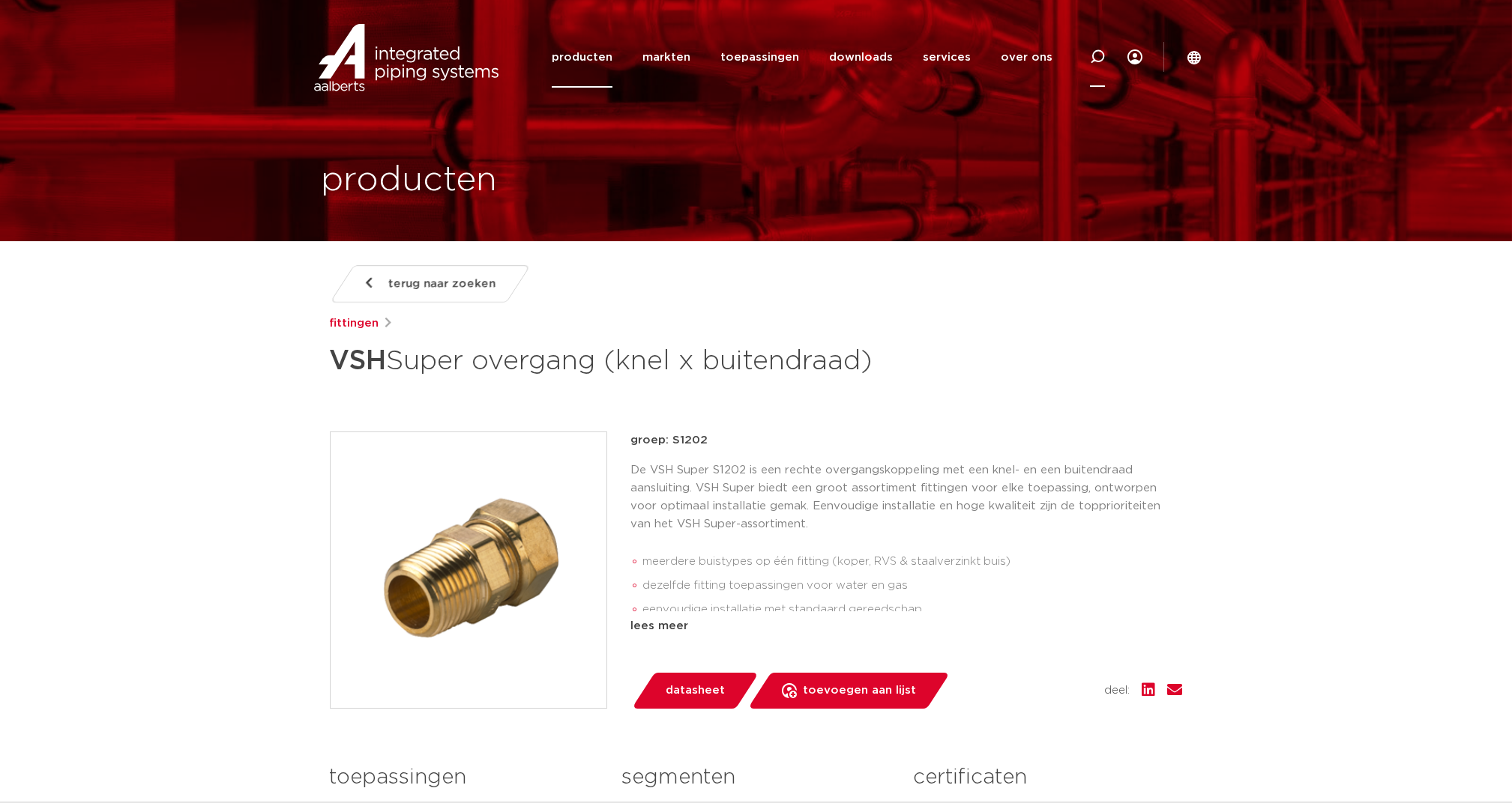
click at [1099, 56] on icon at bounding box center [1097, 57] width 15 height 15
type input "knelring"
click button "Zoeken" at bounding box center [0, 0] width 0 height 0
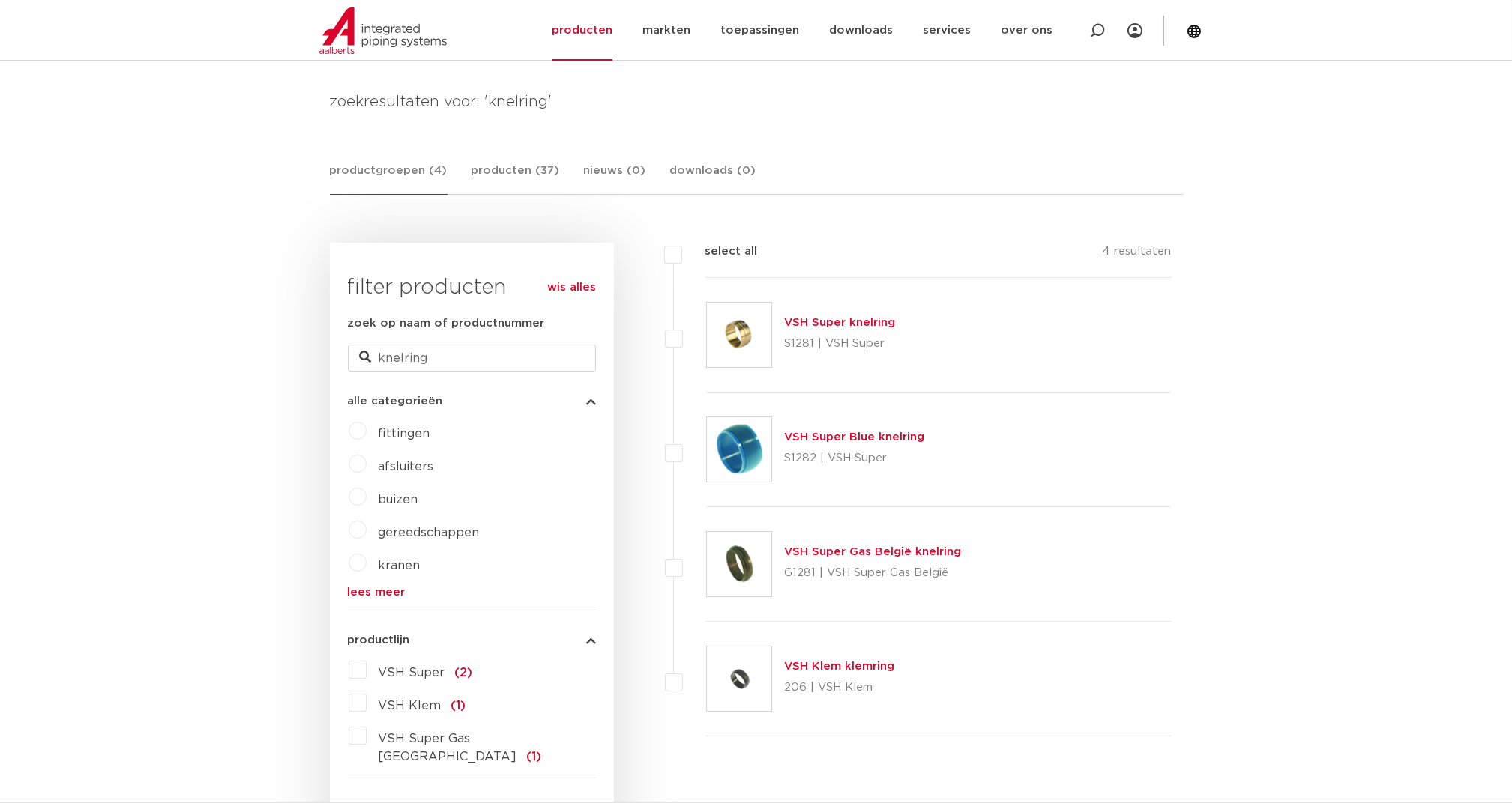
click at [847, 321] on link "VSH Super knelring" at bounding box center [840, 323] width 111 height 12
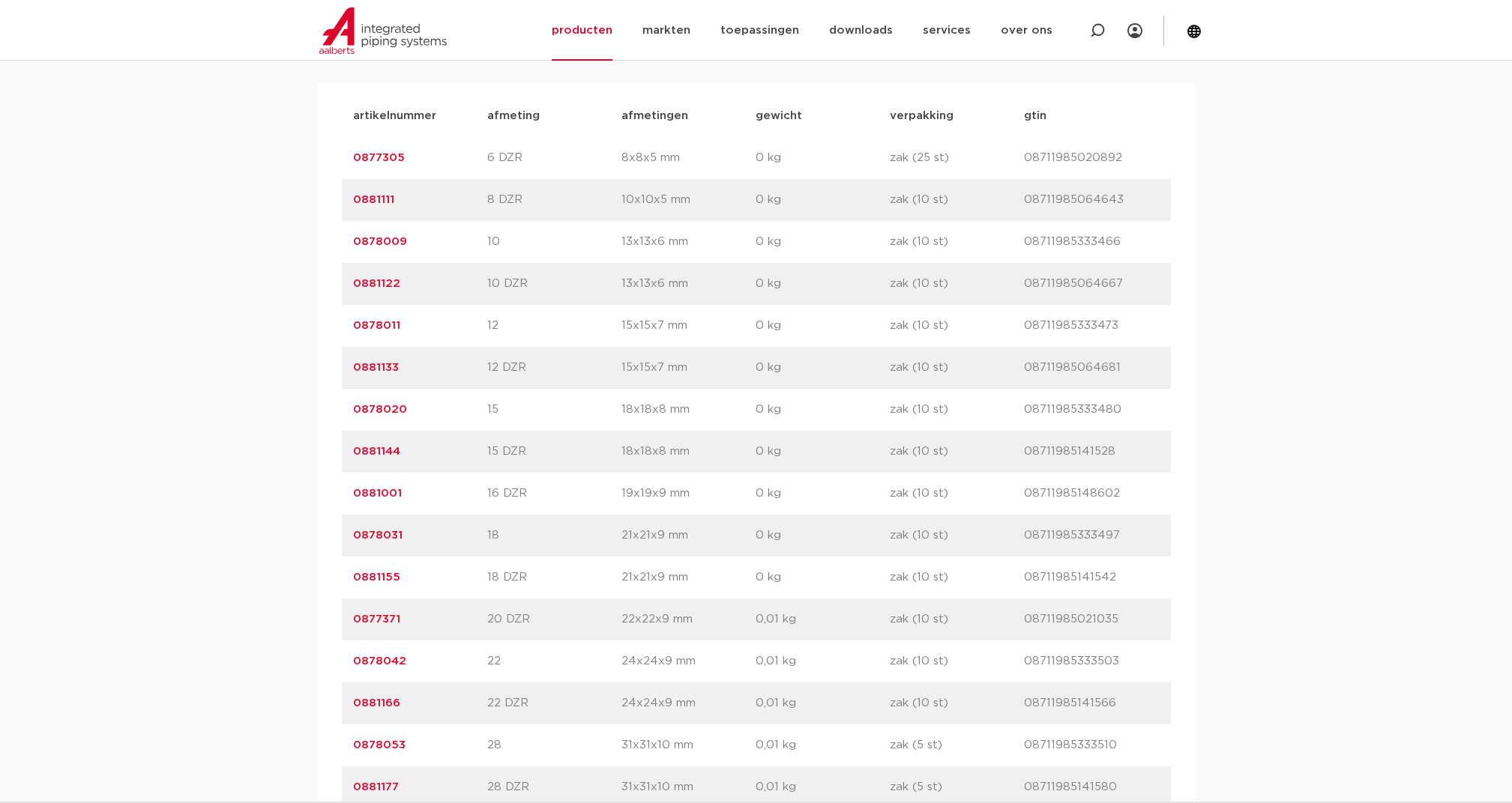
scroll to position [1099, 0]
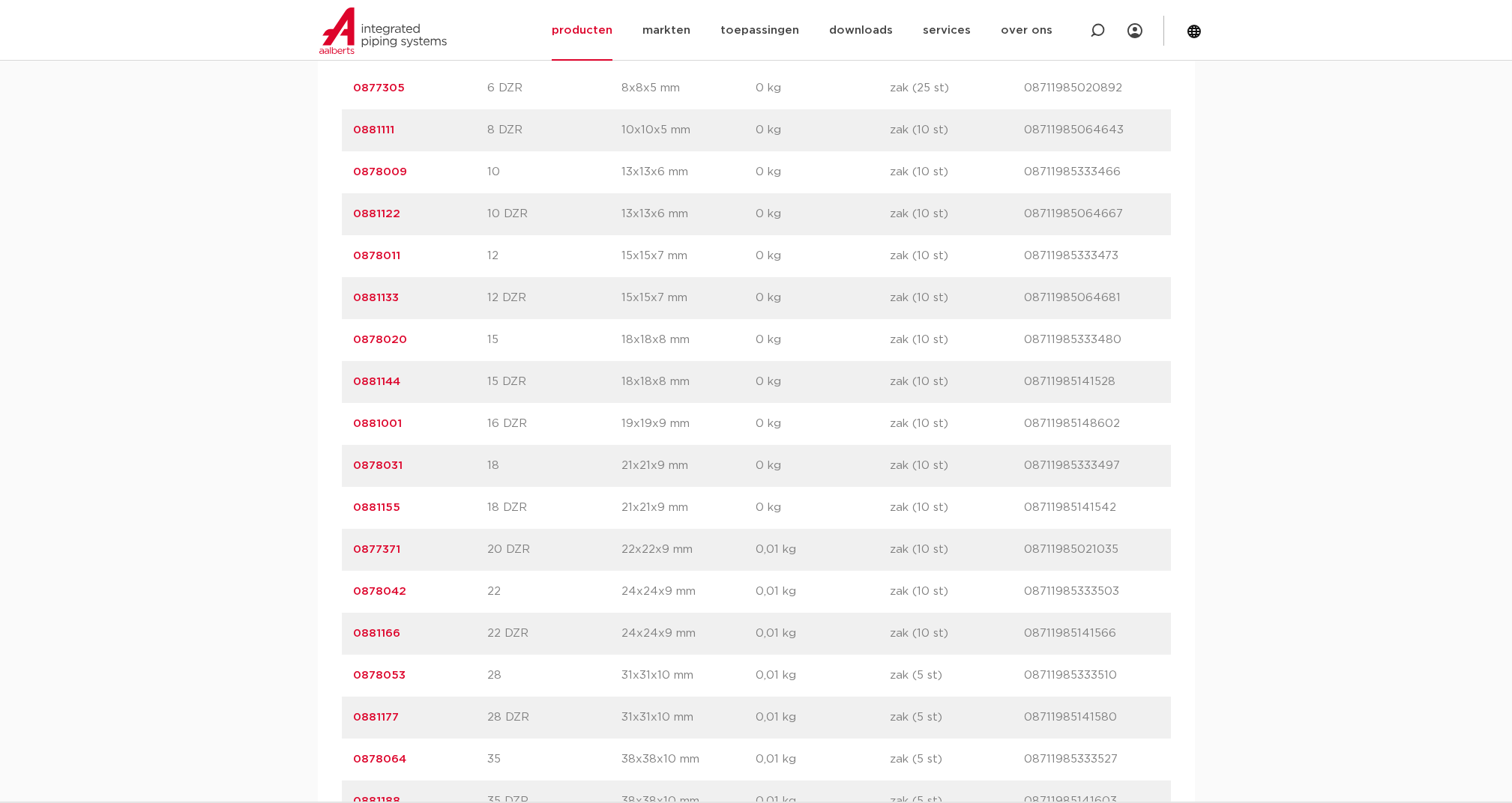
click at [390, 585] on link "0878042" at bounding box center [380, 591] width 53 height 12
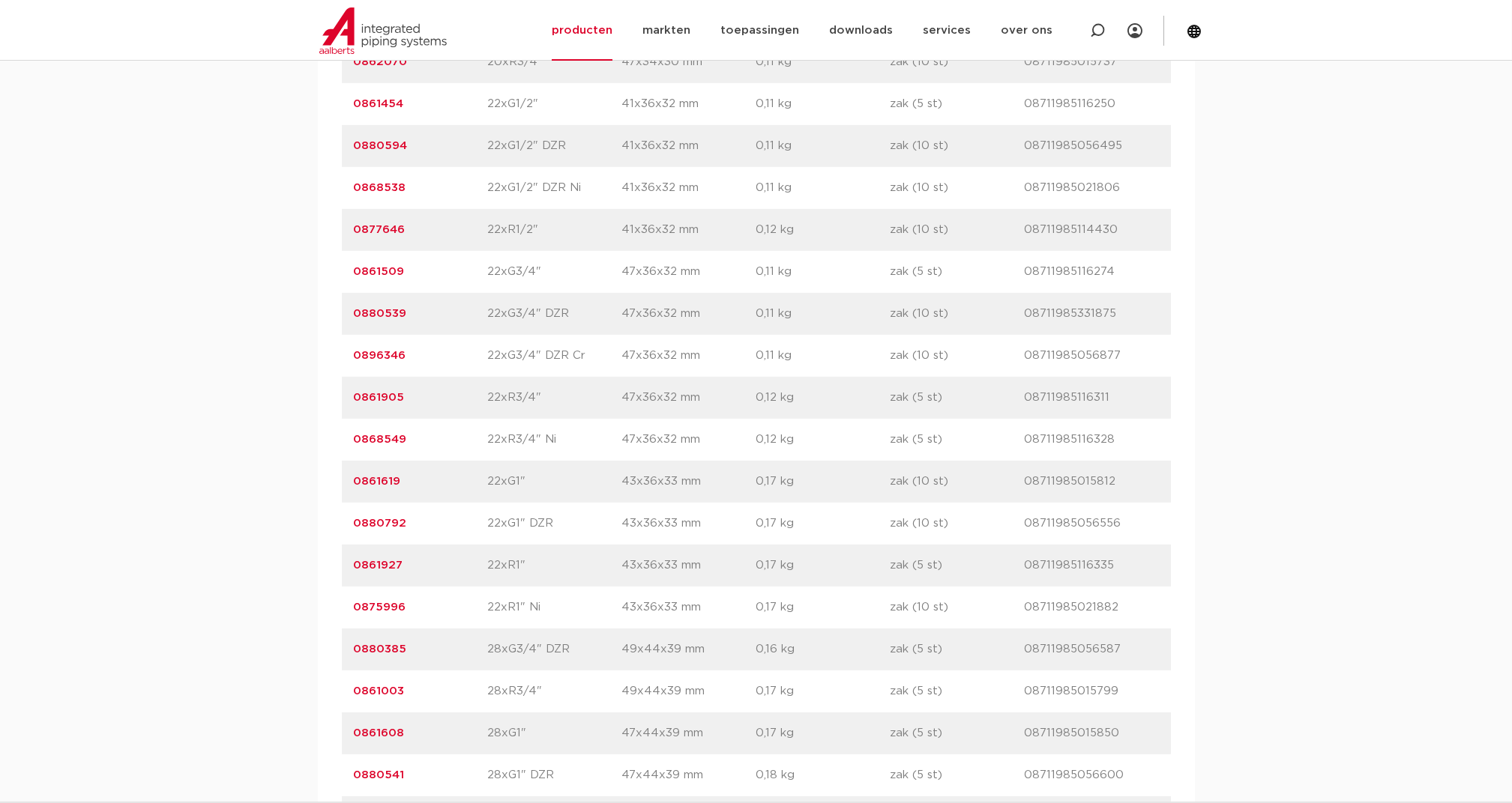
click at [379, 394] on link "0861905" at bounding box center [379, 398] width 51 height 12
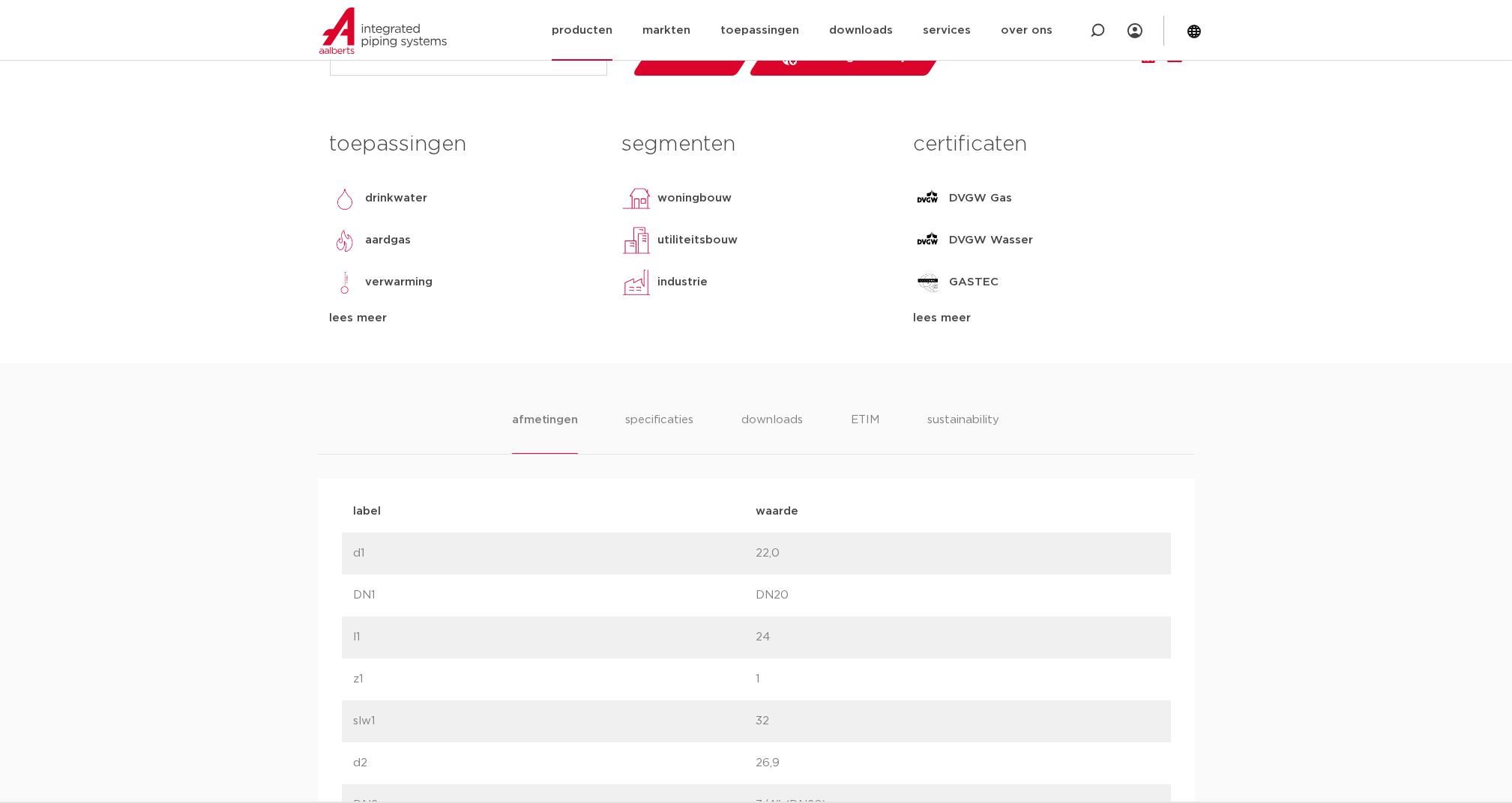
scroll to position [600, 0]
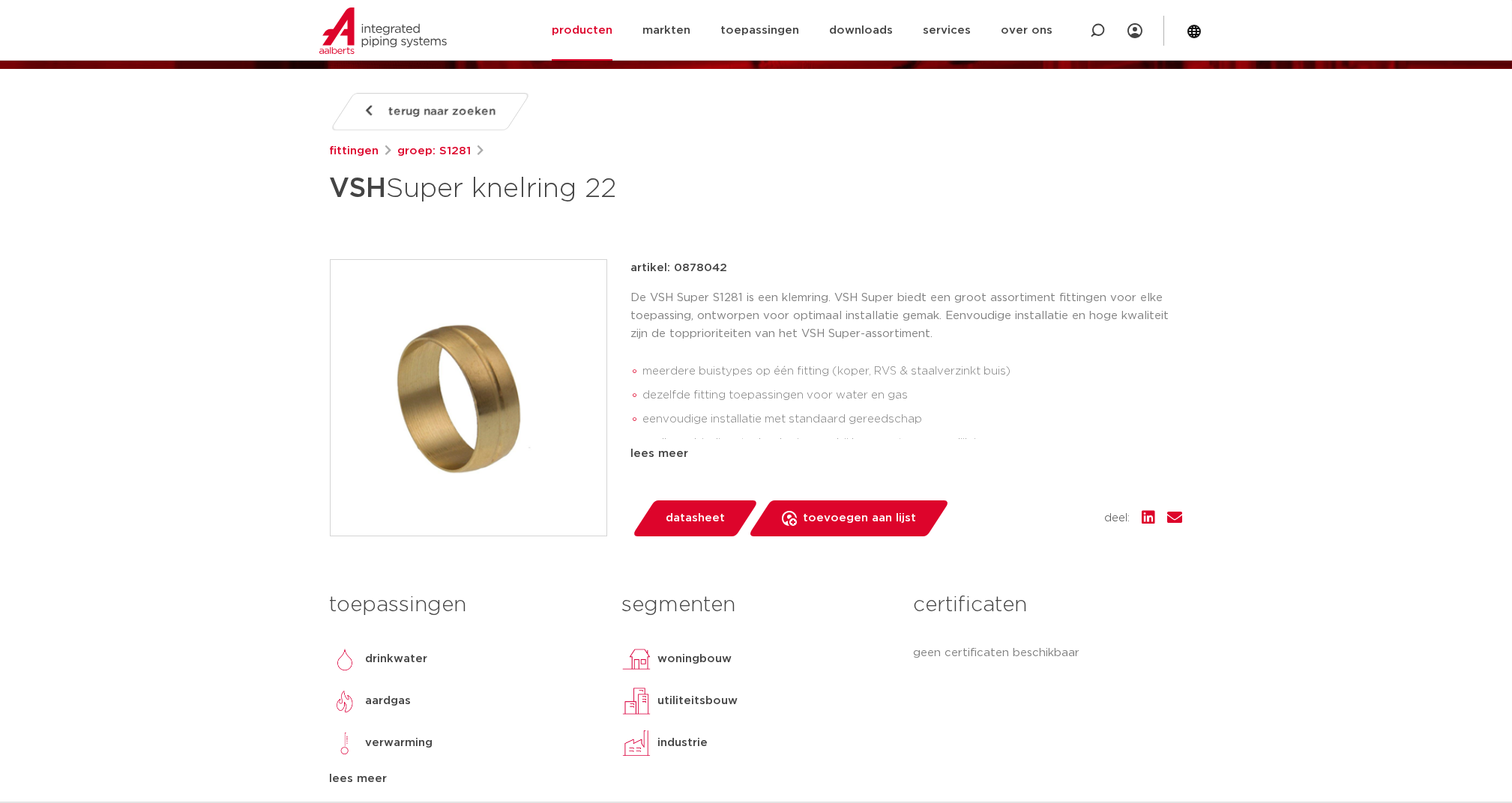
scroll to position [100, 0]
